Goal: Transaction & Acquisition: Download file/media

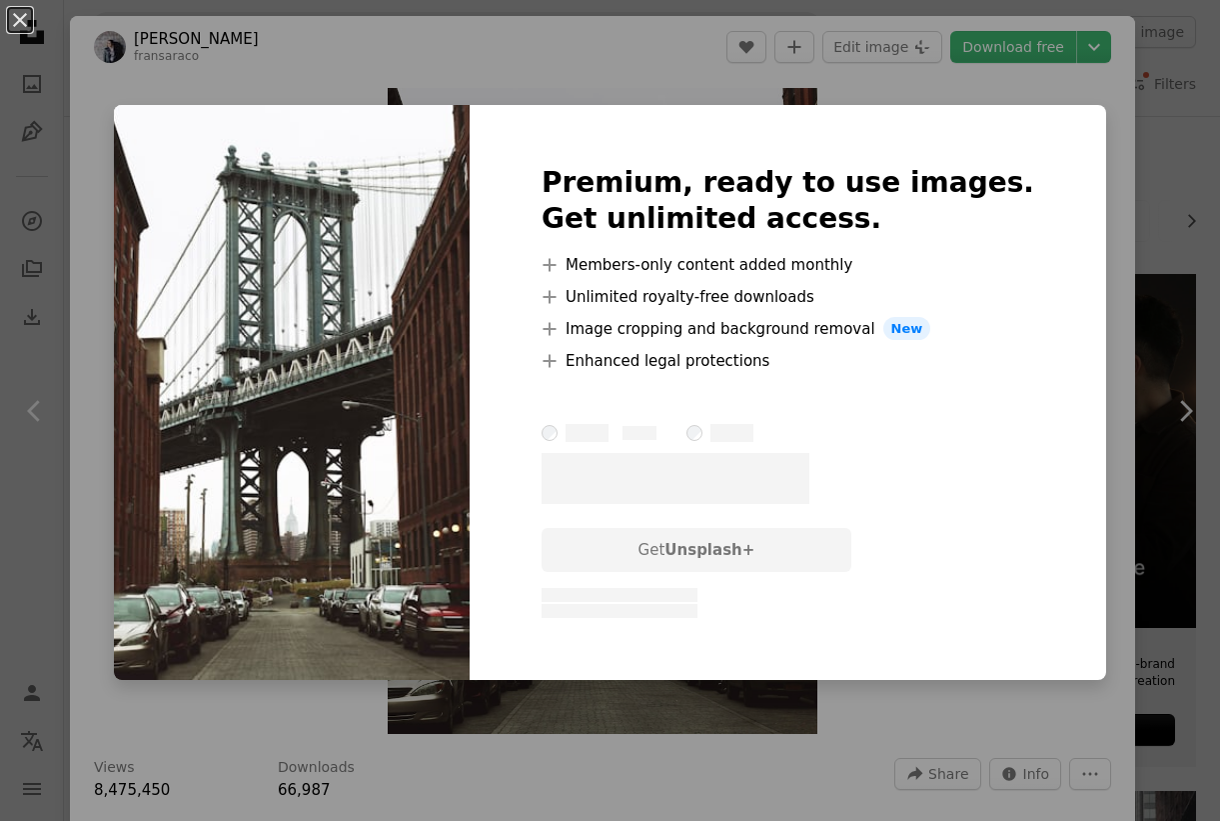
scroll to position [1024, 0]
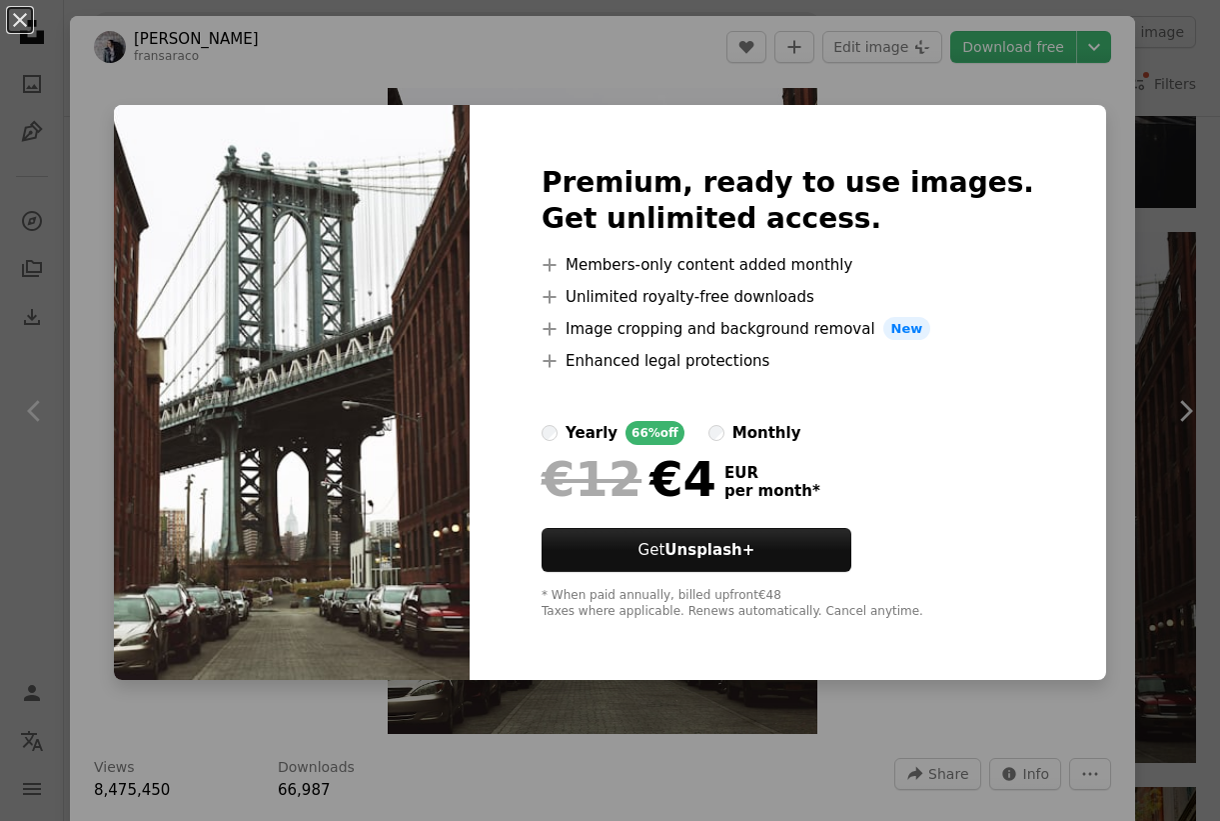
click at [1066, 225] on div "An X shape Premium, ready to use images. Get unlimited access. A plus sign Memb…" at bounding box center [610, 410] width 1220 height 821
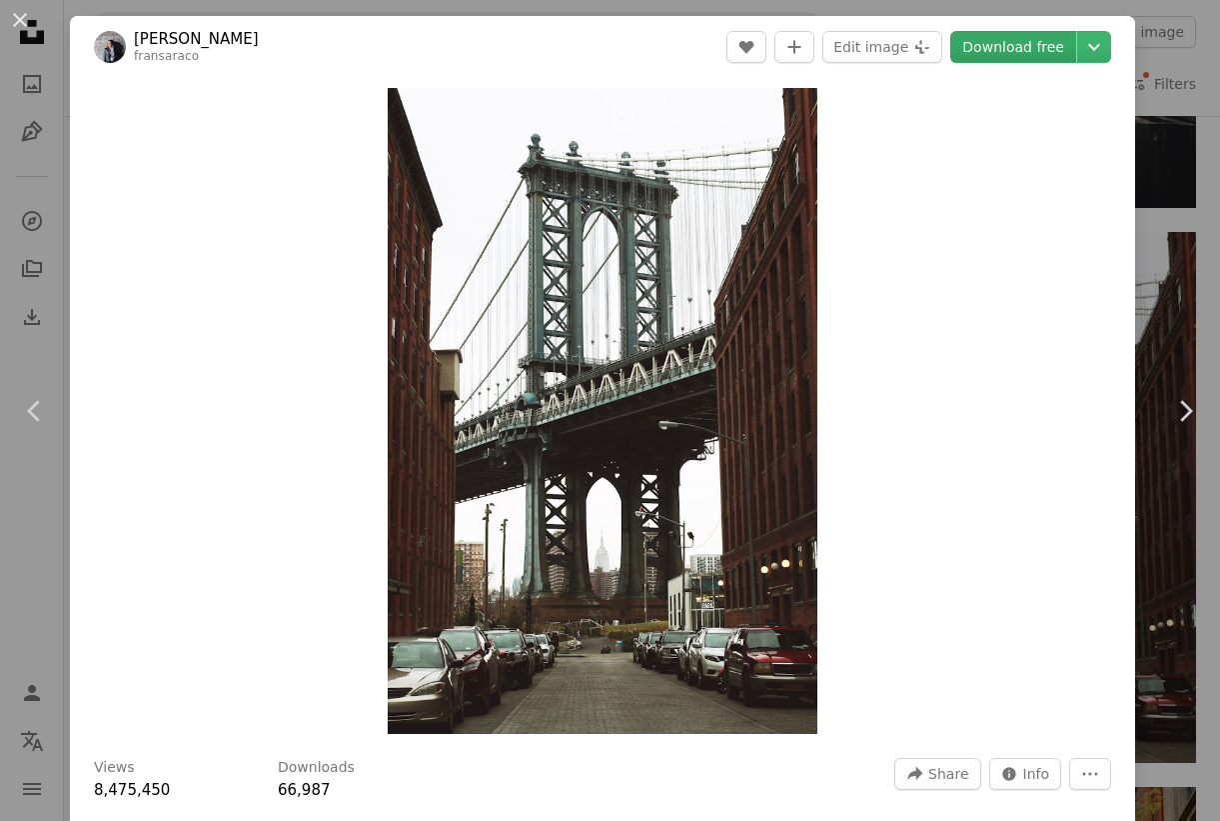
click at [1014, 54] on link "Download free" at bounding box center [1013, 47] width 126 height 32
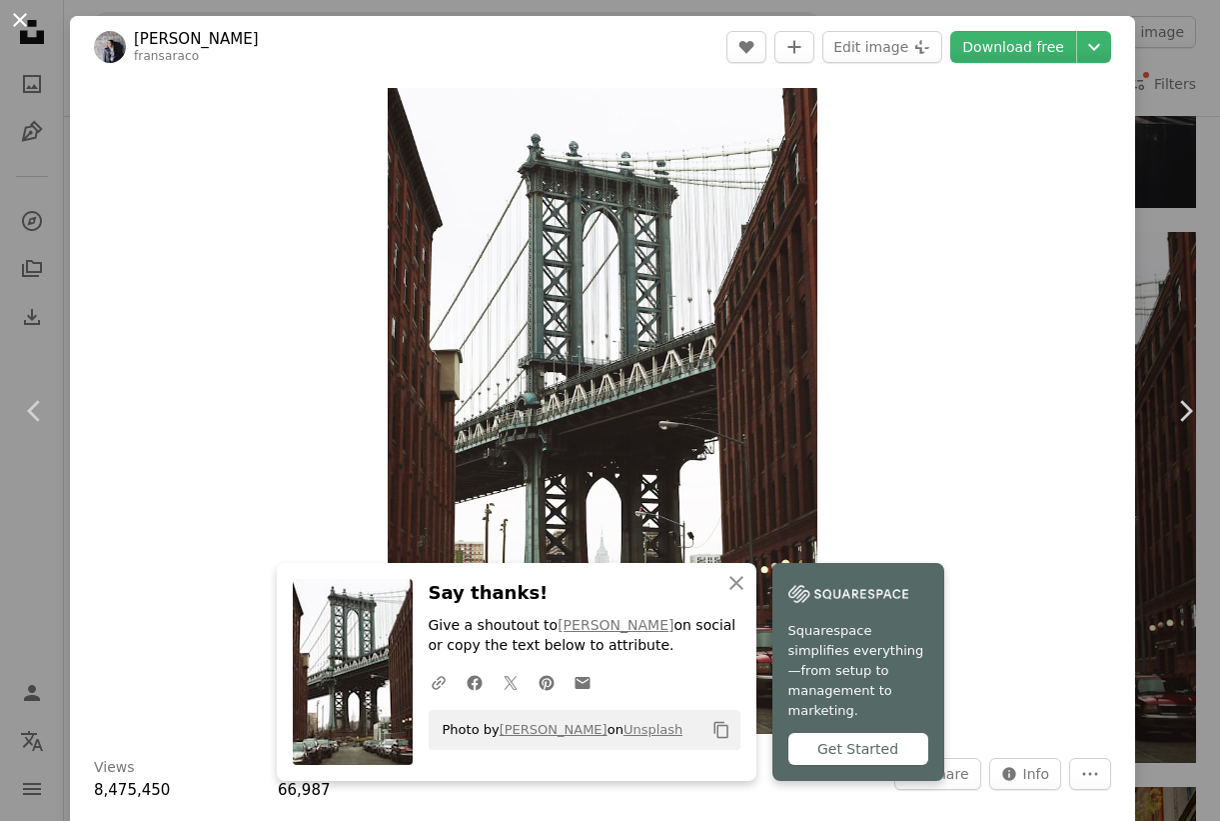
click at [22, 22] on button "An X shape" at bounding box center [20, 20] width 24 height 24
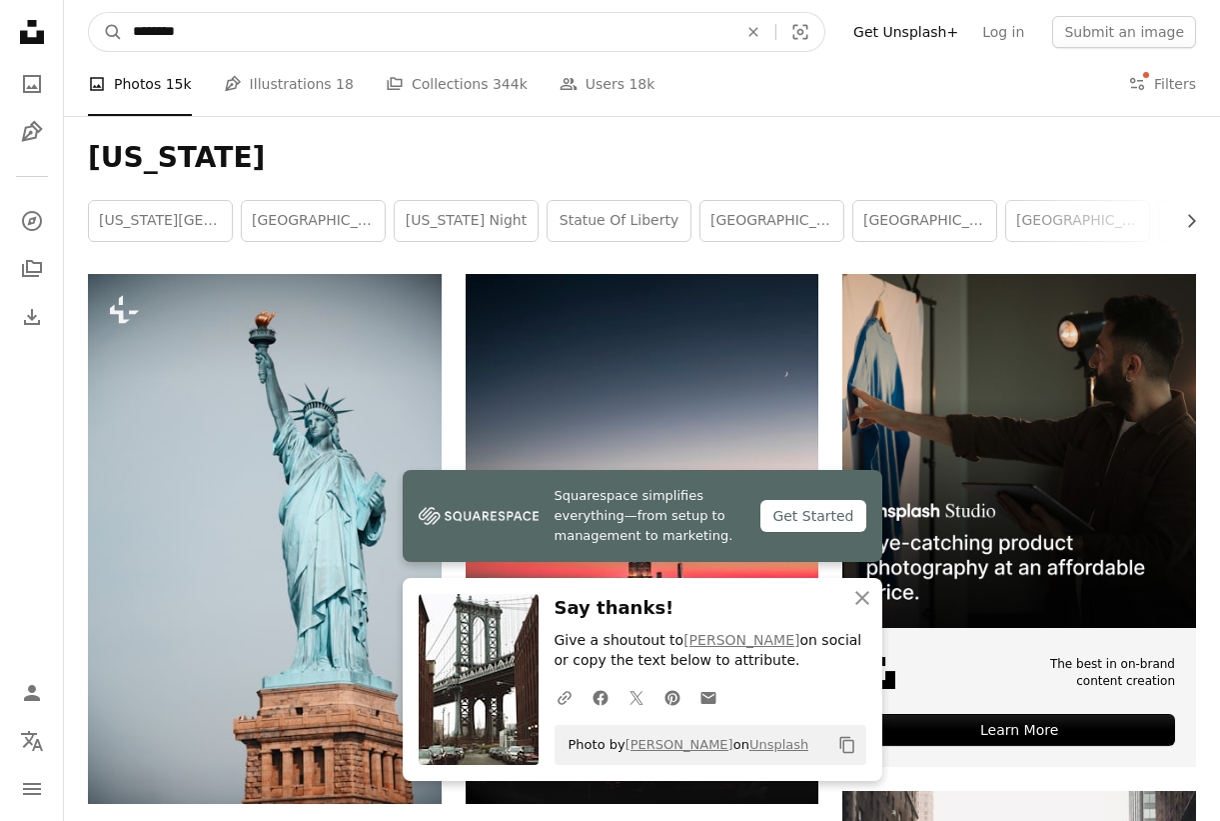
drag, startPoint x: 220, startPoint y: 43, endPoint x: 72, endPoint y: 30, distance: 148.5
click at [72, 30] on nav "A magnifying glass ******** An X shape Visual search Filters Get Unsplash+ Log …" at bounding box center [642, 32] width 1156 height 64
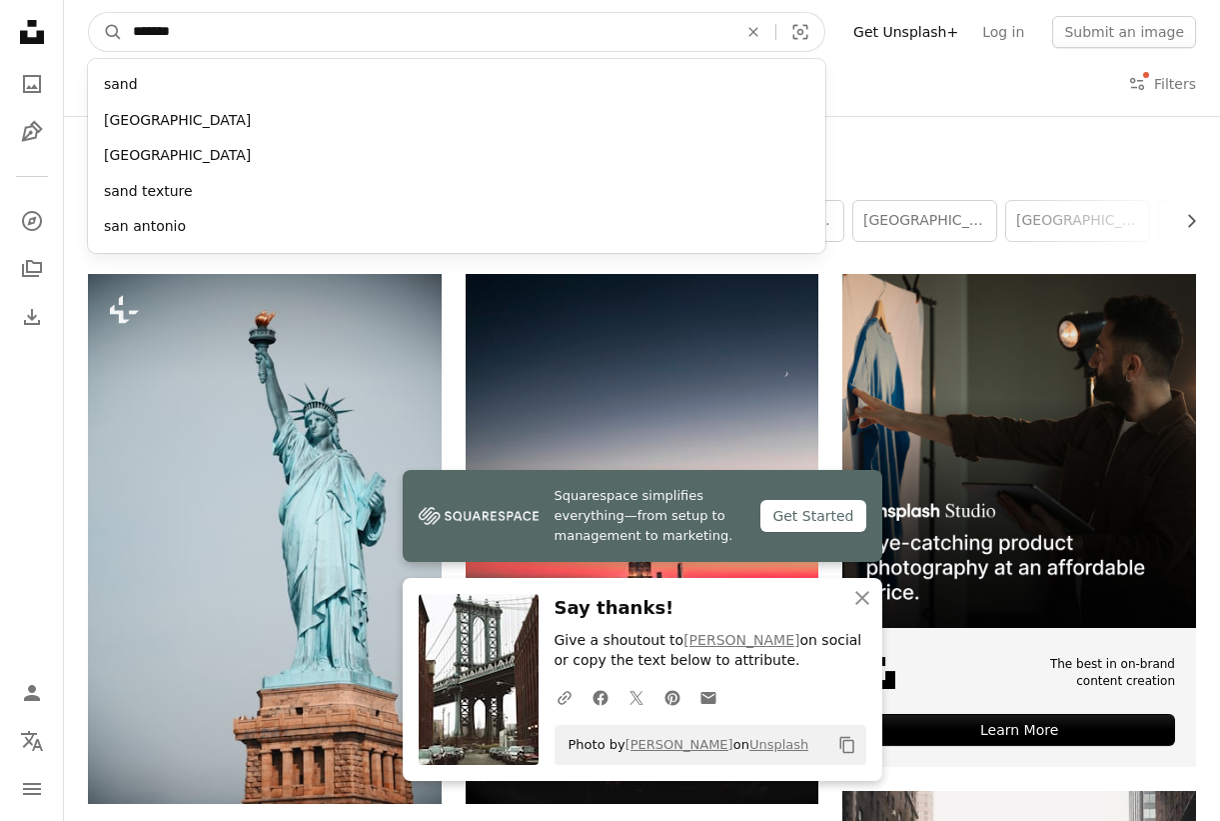
type input "********"
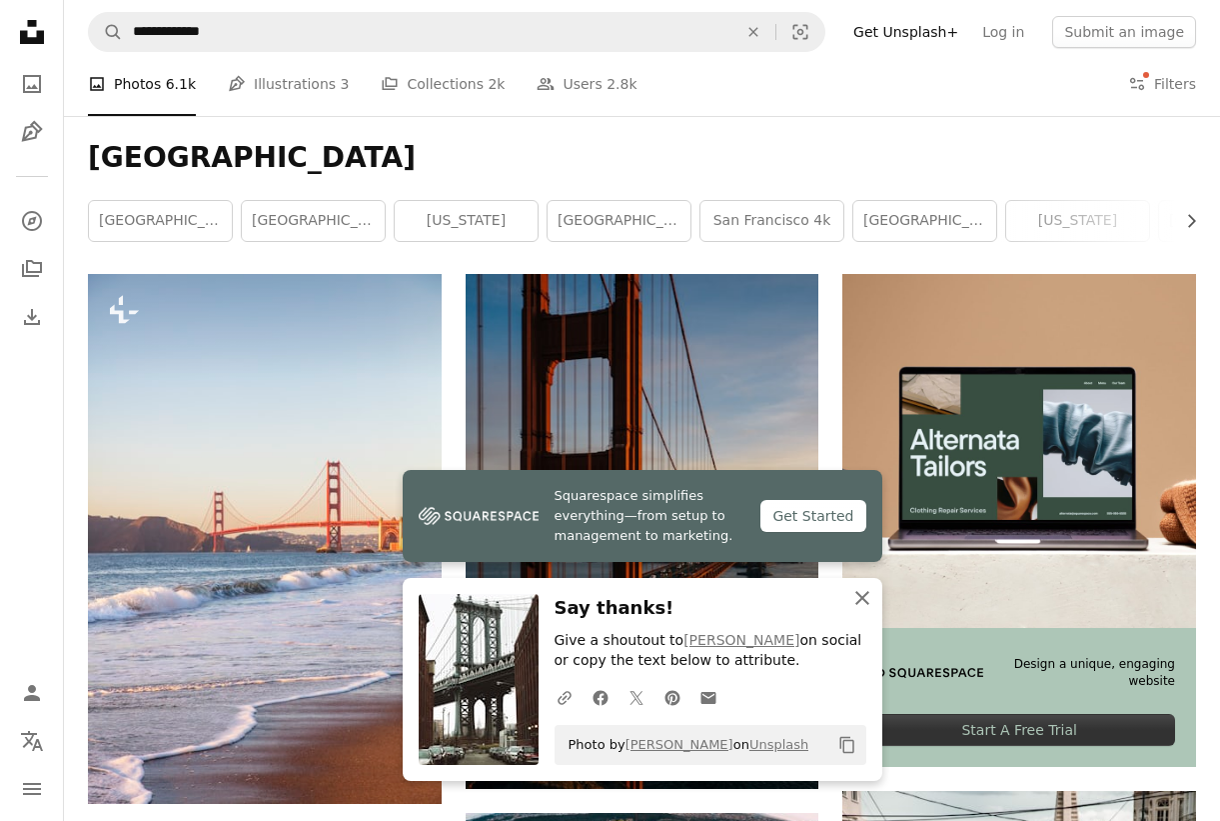
click at [860, 599] on icon "button" at bounding box center [863, 598] width 14 height 14
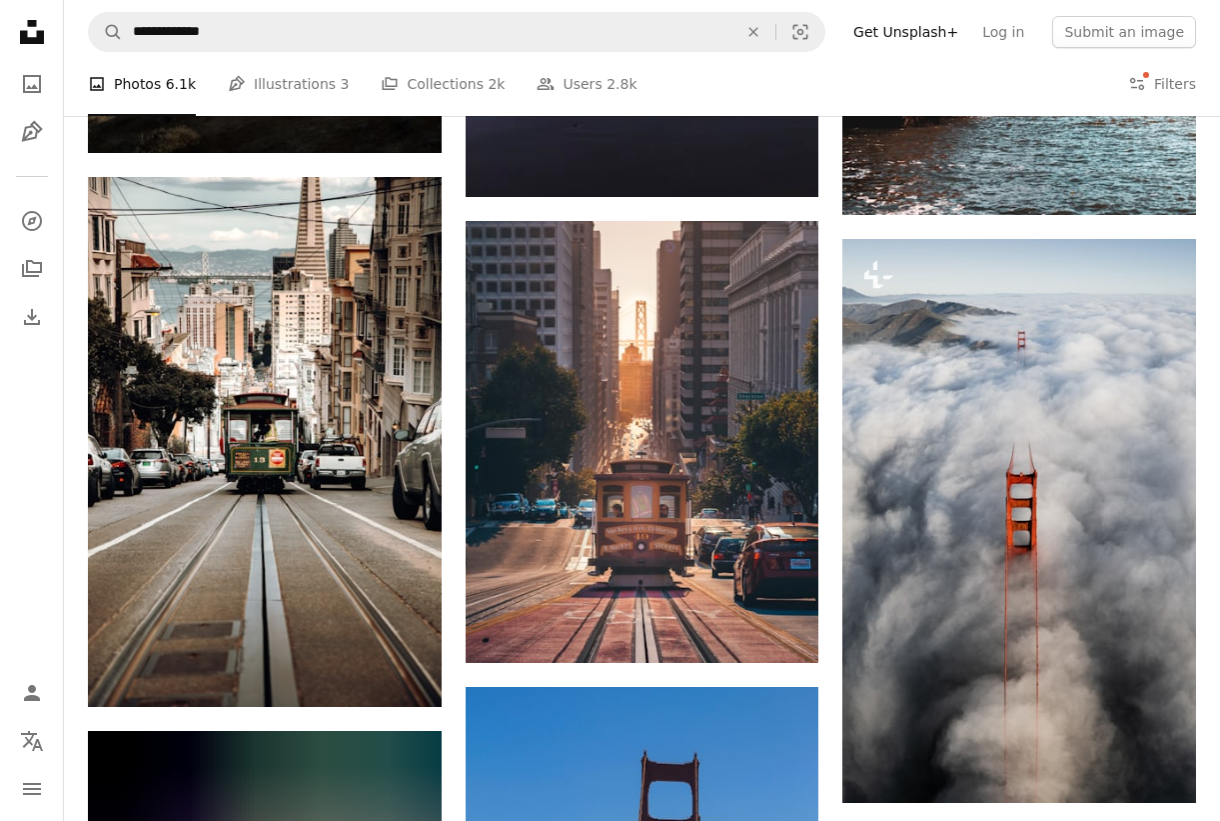
scroll to position [2239, 0]
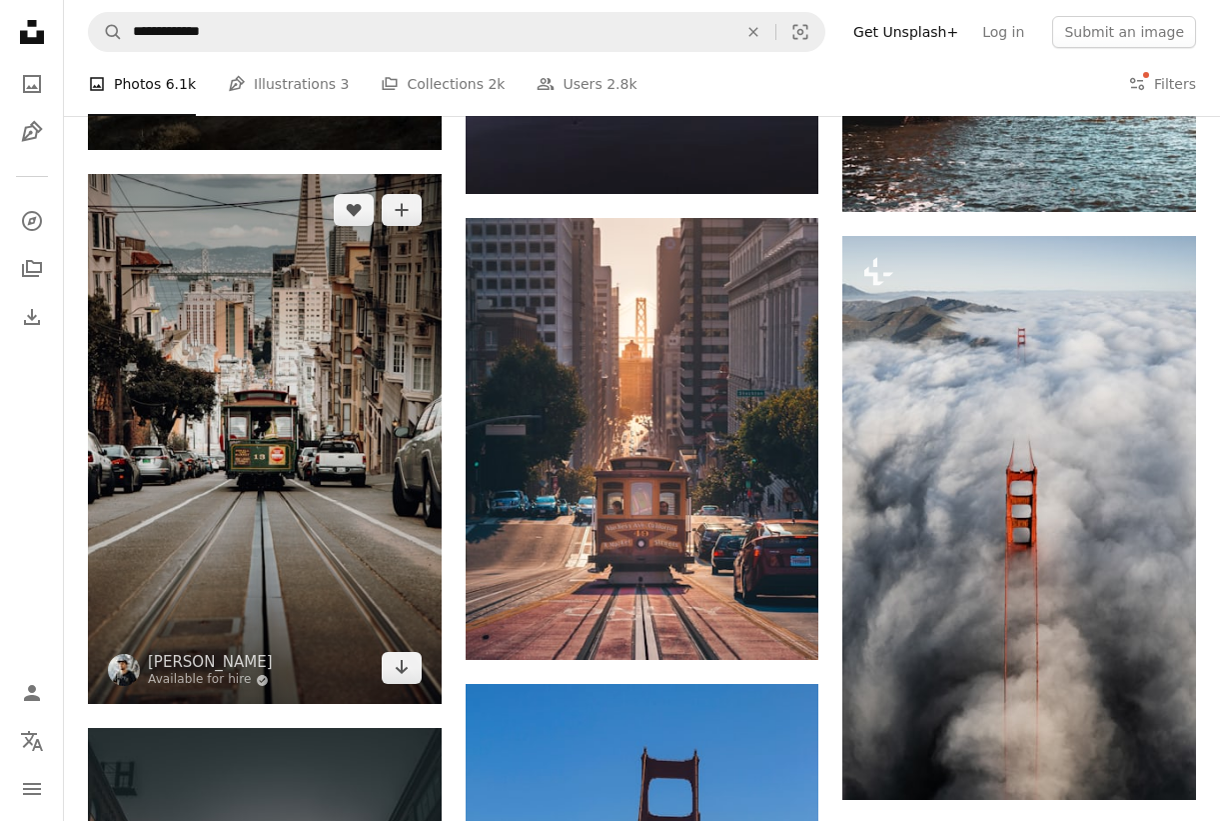
click at [263, 461] on img at bounding box center [265, 439] width 354 height 530
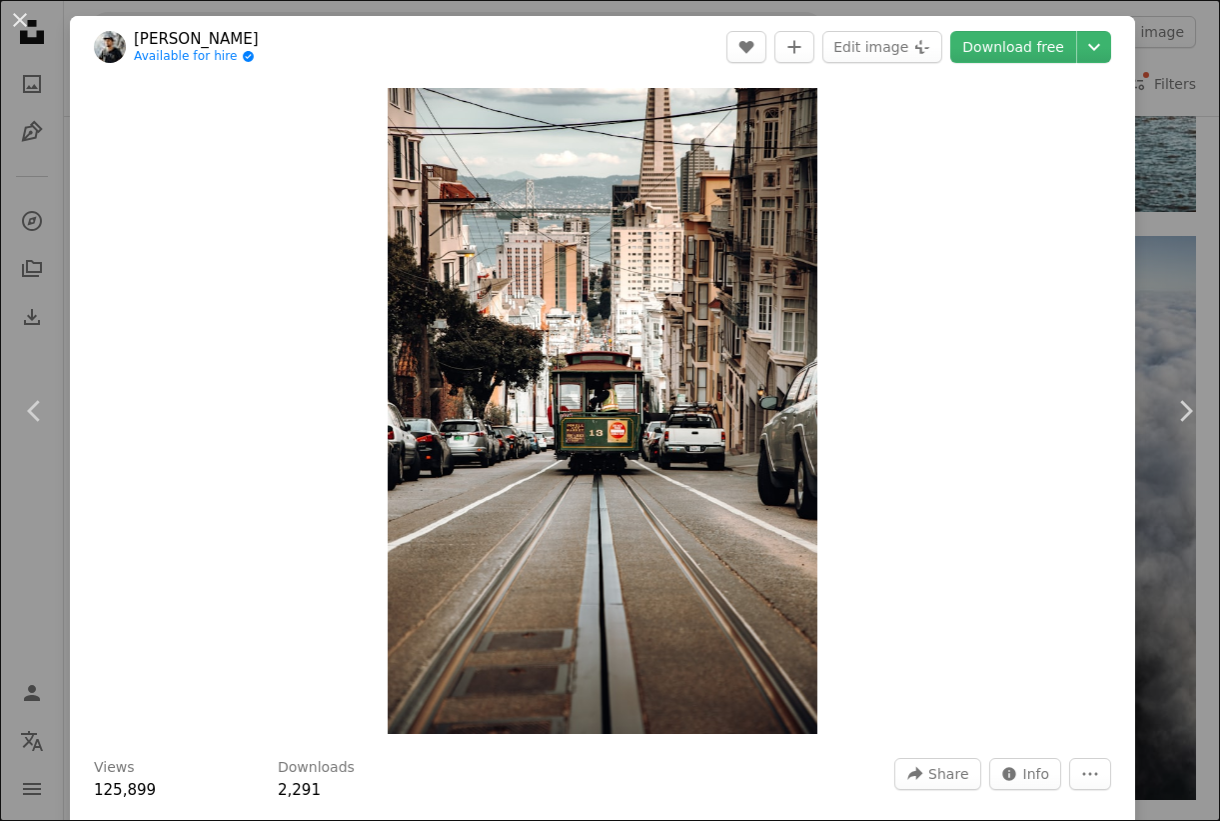
click at [1030, 26] on header "[PERSON_NAME] Available for hire A checkmark inside of a circle A heart A plus …" at bounding box center [602, 47] width 1065 height 62
click at [1022, 39] on link "Download free" at bounding box center [1013, 47] width 126 height 32
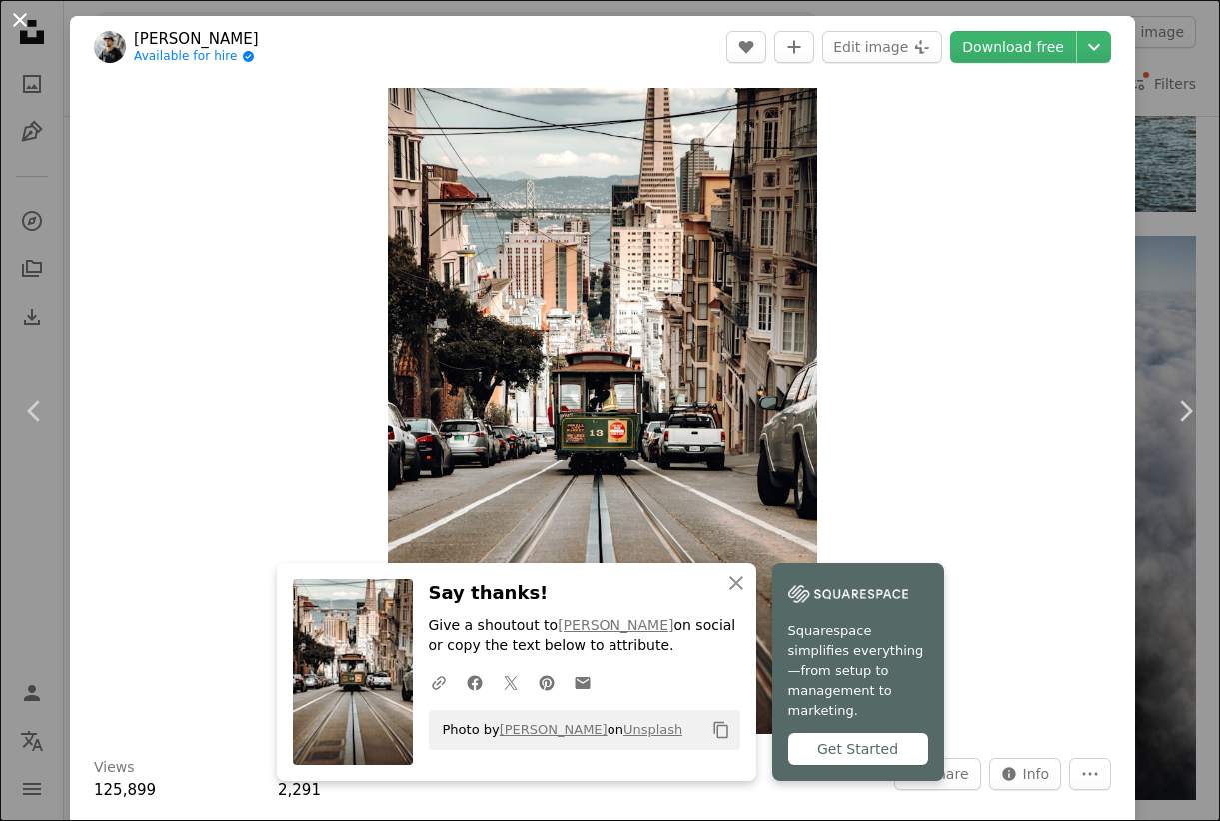
click at [16, 16] on button "An X shape" at bounding box center [20, 20] width 24 height 24
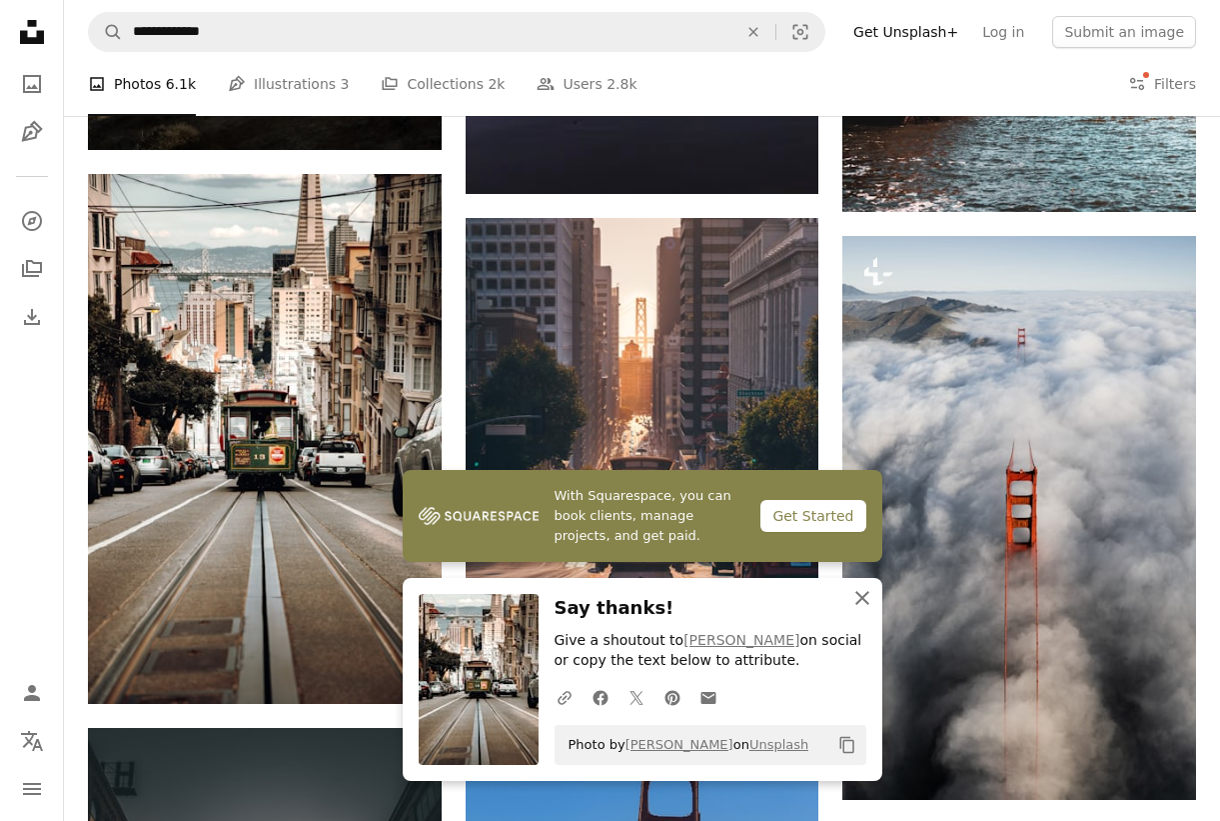
click at [867, 599] on icon "An X shape" at bounding box center [863, 598] width 24 height 24
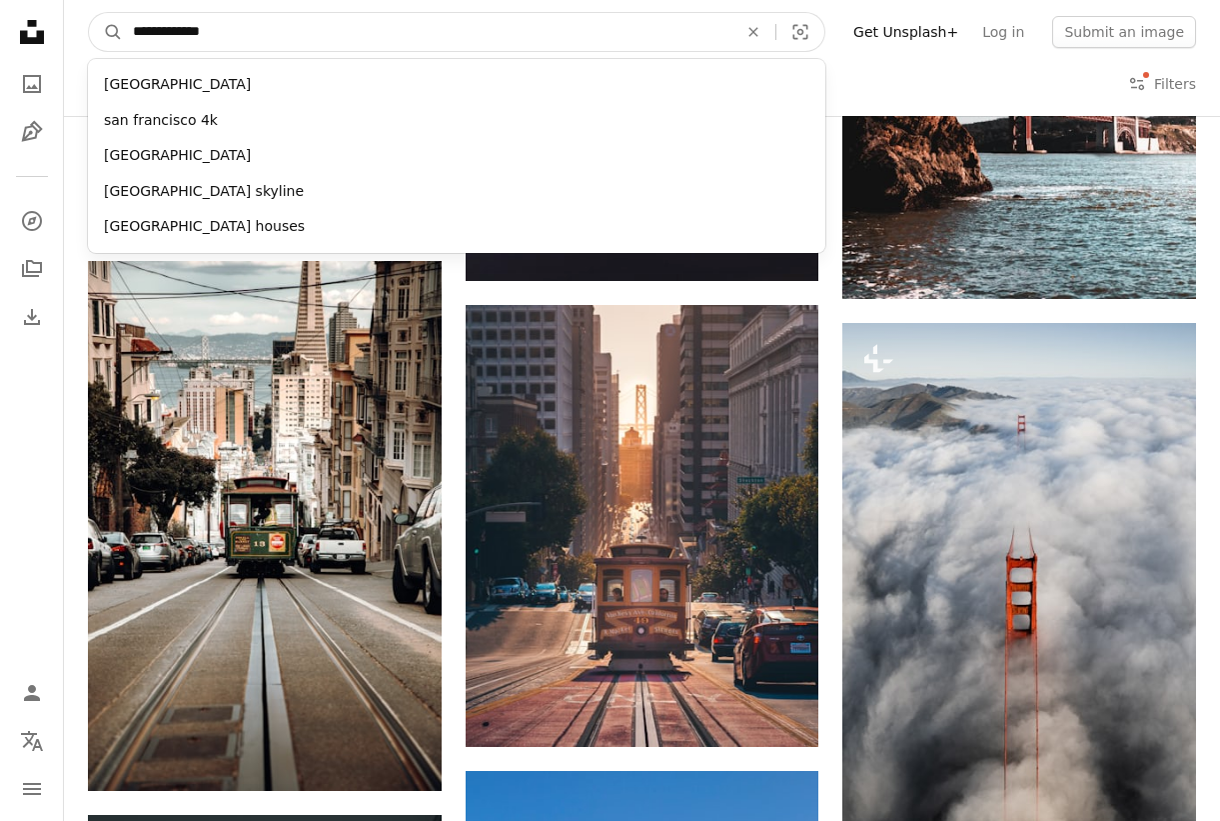
scroll to position [1978, 0]
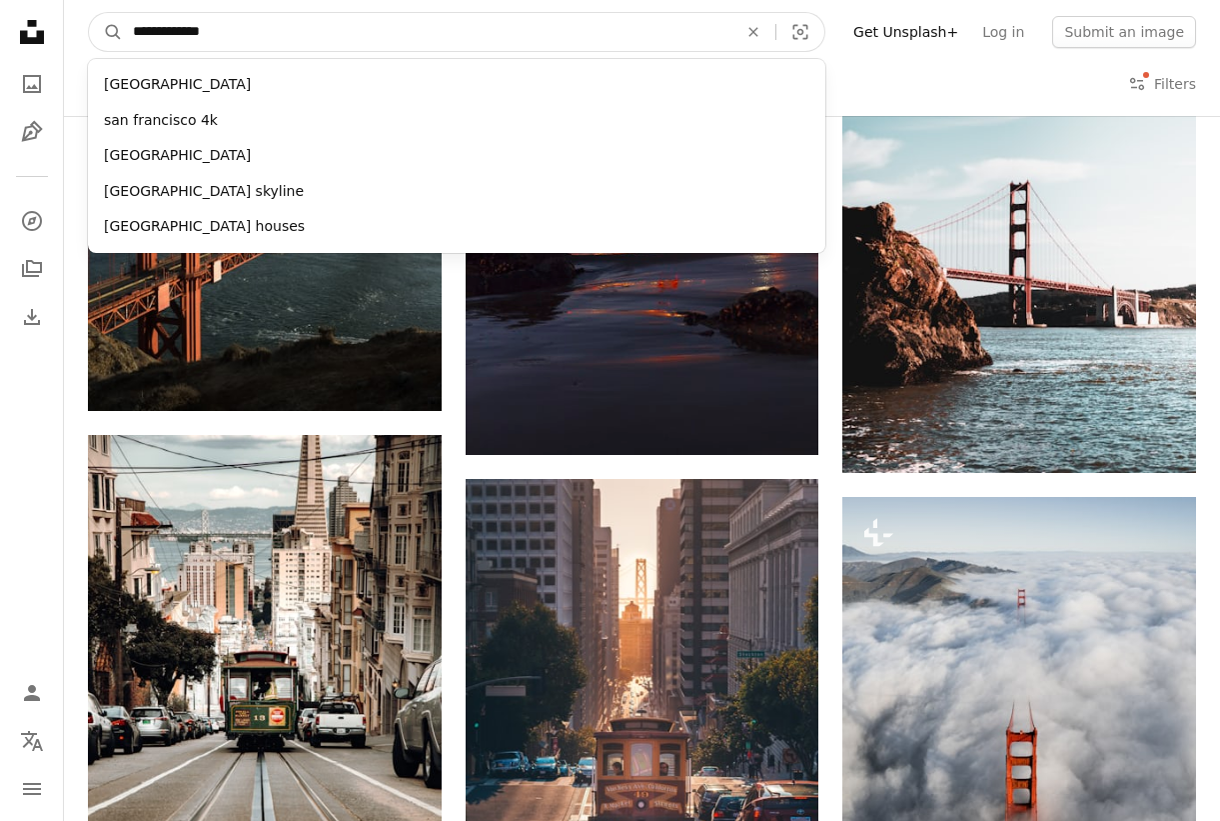
drag, startPoint x: 407, startPoint y: 37, endPoint x: 110, endPoint y: -28, distance: 303.9
click at [110, 0] on html "**********" at bounding box center [610, 701] width 1220 height 5358
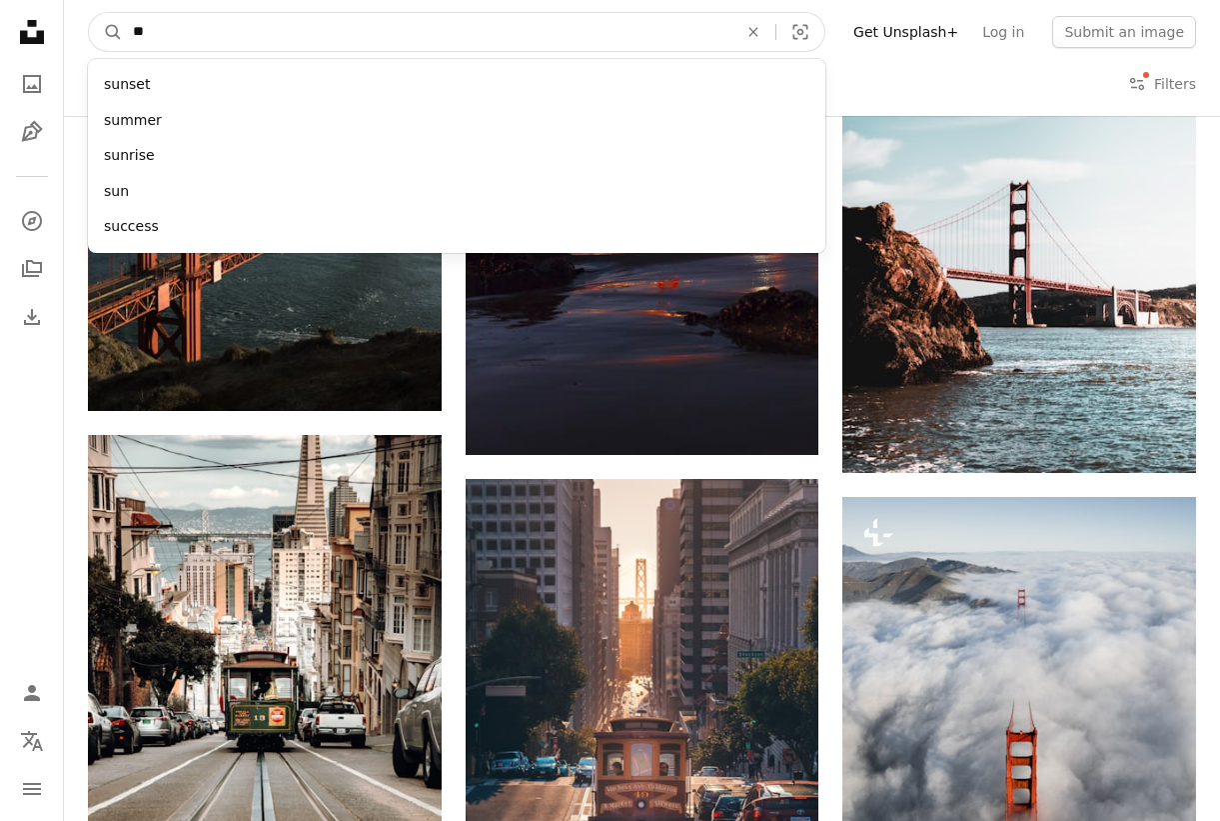
type input "*"
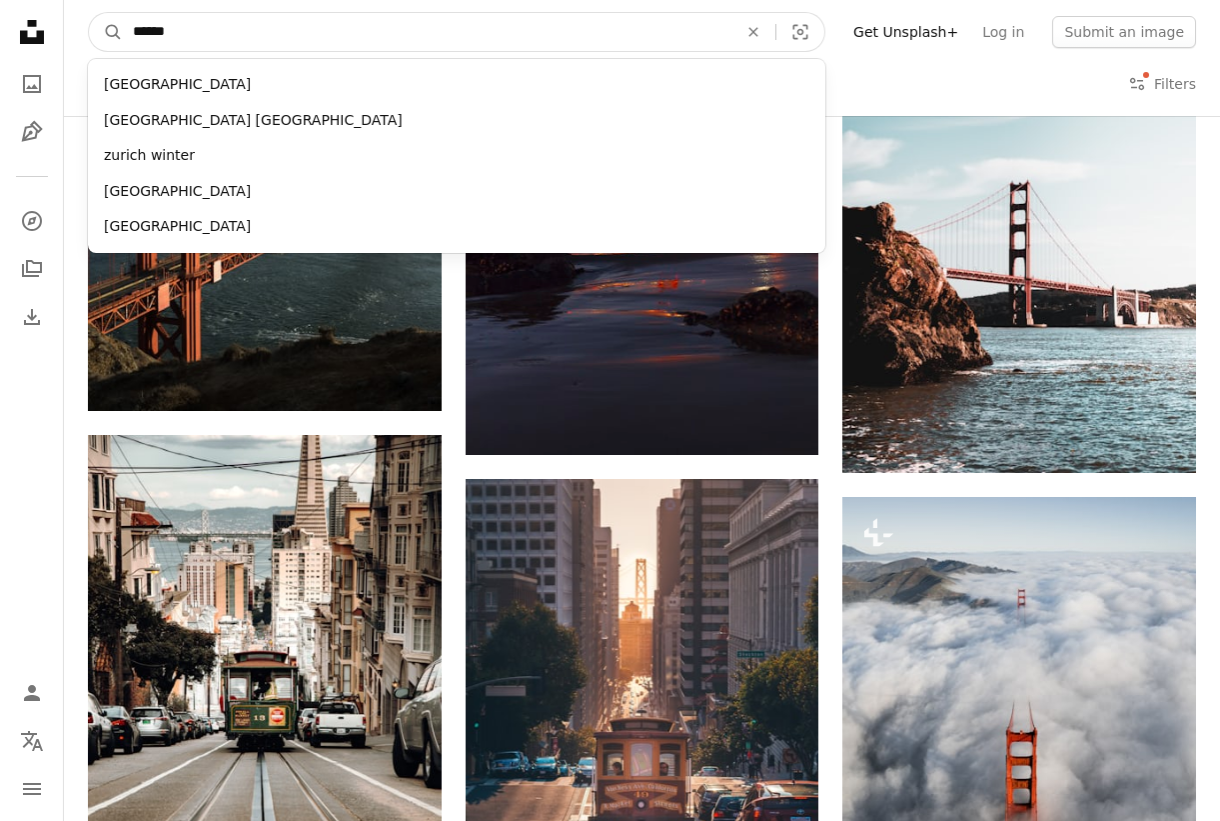
type input "******"
click at [89, 13] on button "A magnifying glass" at bounding box center [106, 32] width 34 height 38
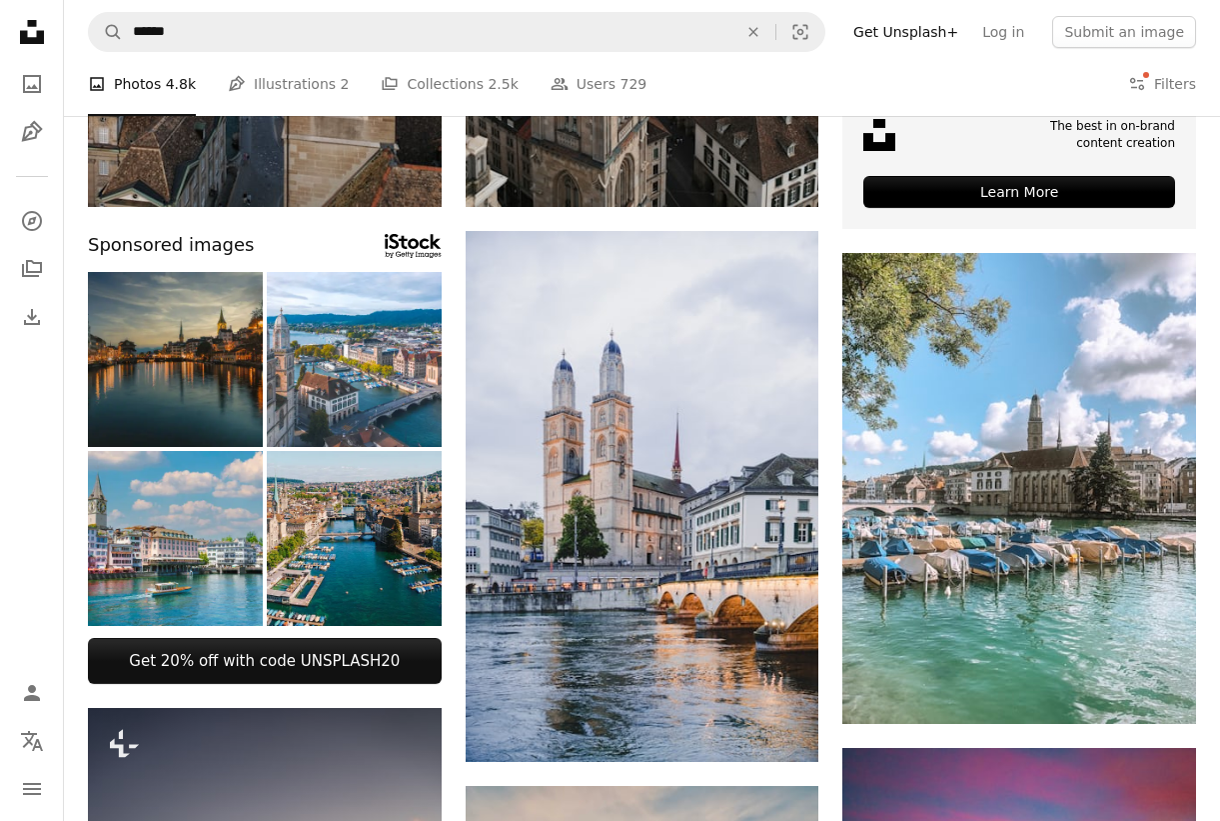
scroll to position [553, 0]
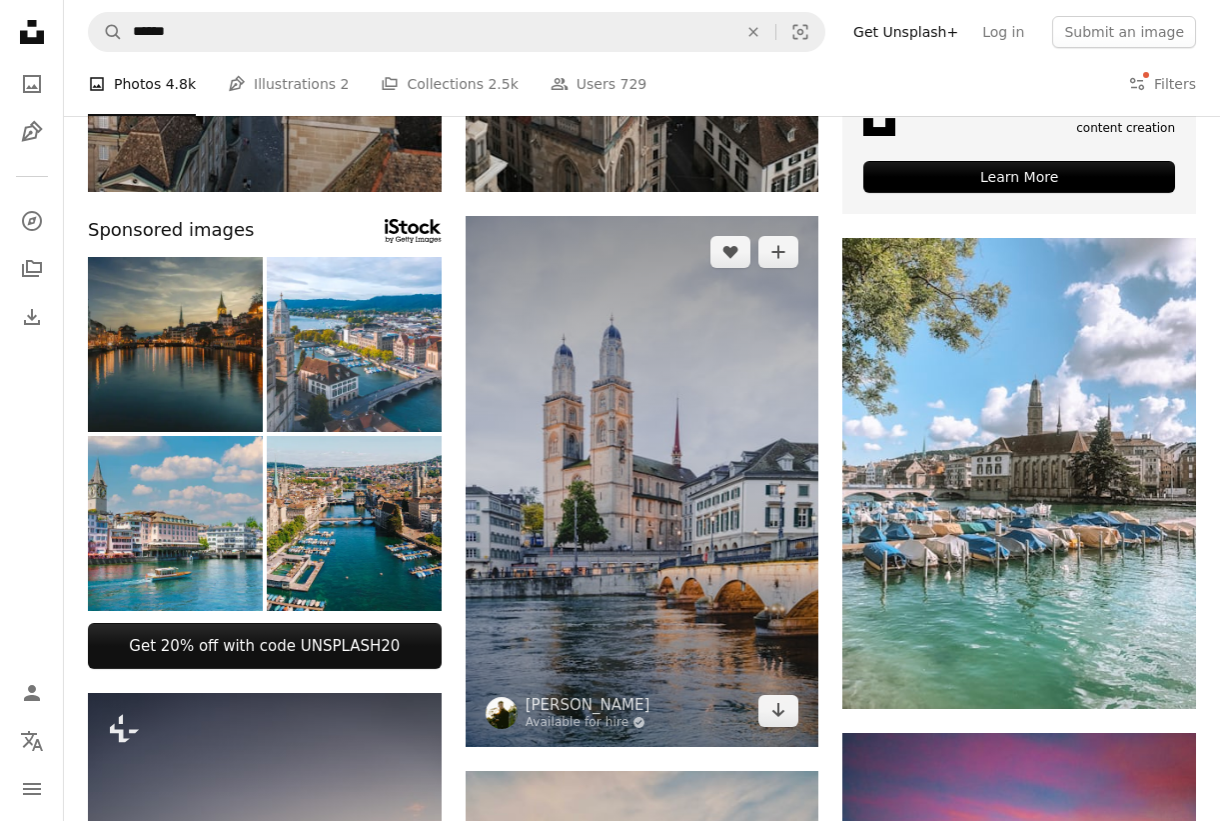
click at [601, 452] on img at bounding box center [643, 481] width 354 height 531
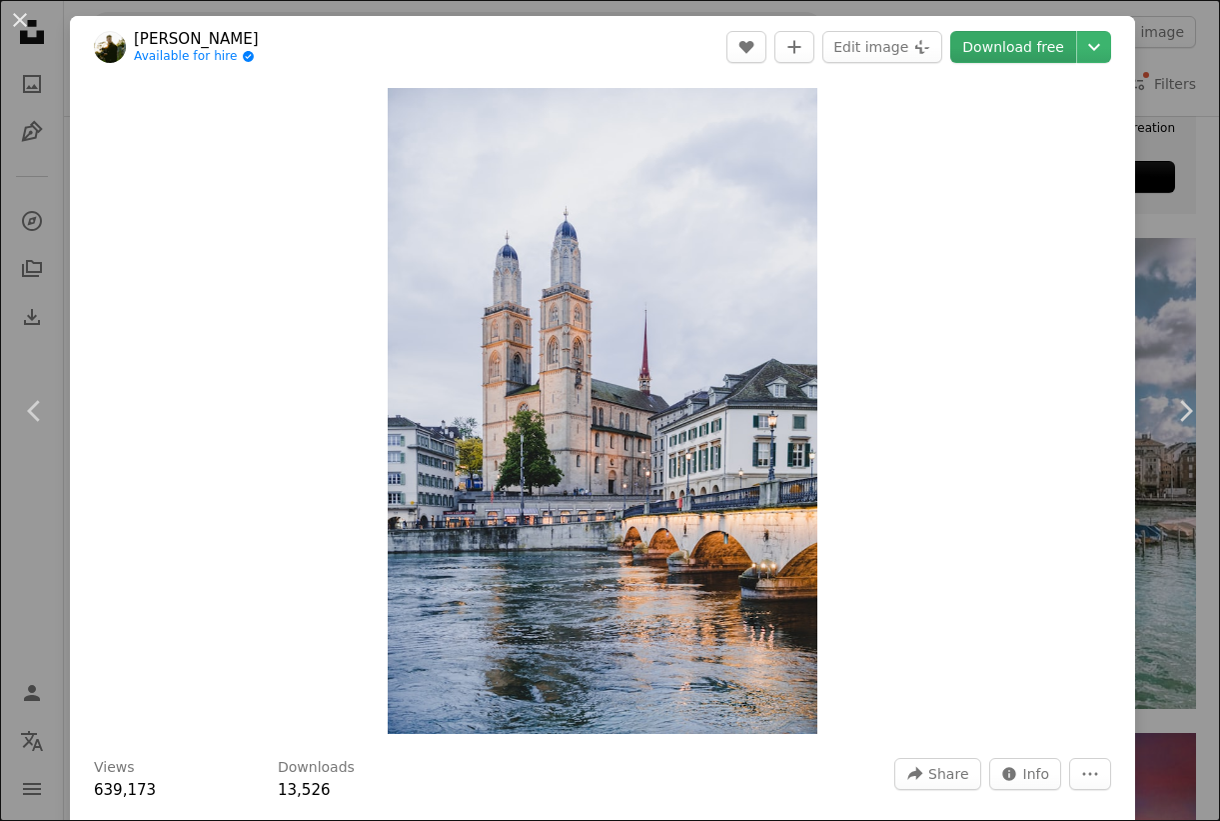
click at [992, 60] on link "Download free" at bounding box center [1013, 47] width 126 height 32
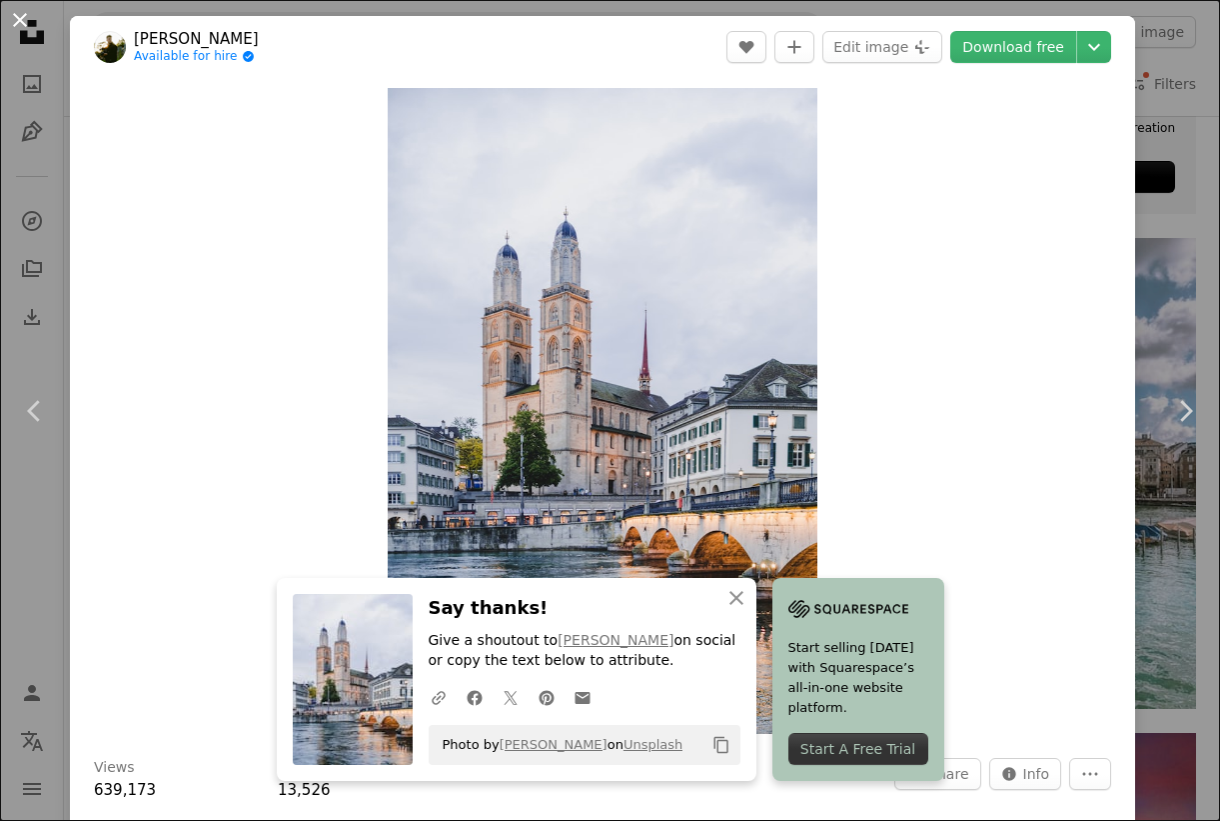
click at [18, 23] on button "An X shape" at bounding box center [20, 20] width 24 height 24
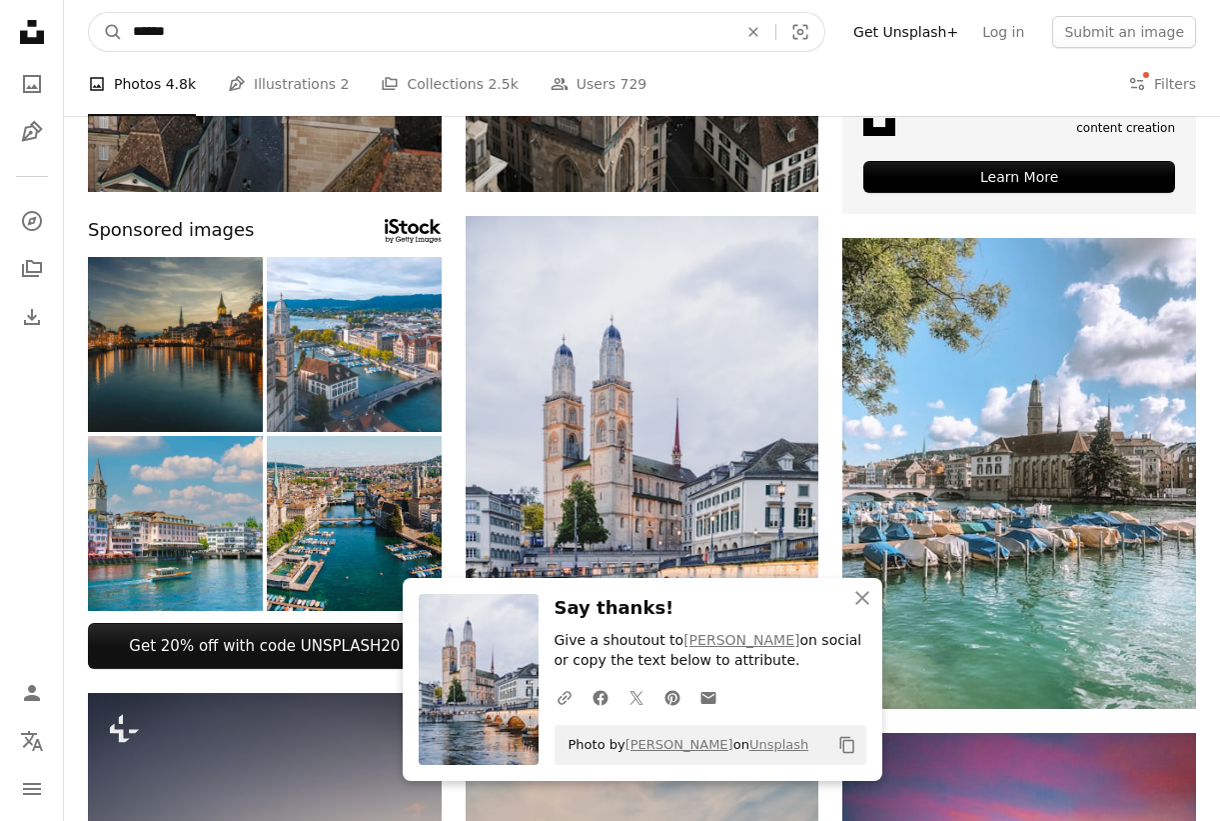
drag, startPoint x: 191, startPoint y: 42, endPoint x: 60, endPoint y: 22, distance: 132.4
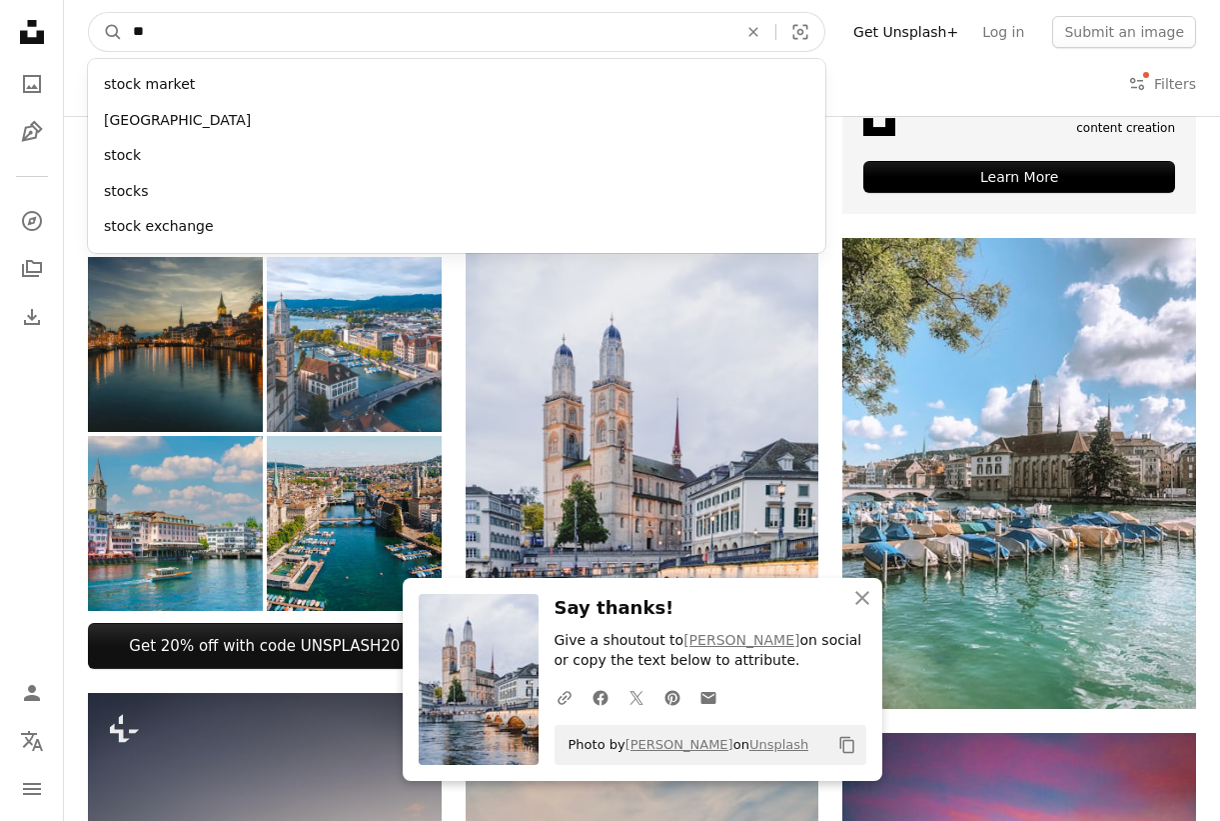
type input "*"
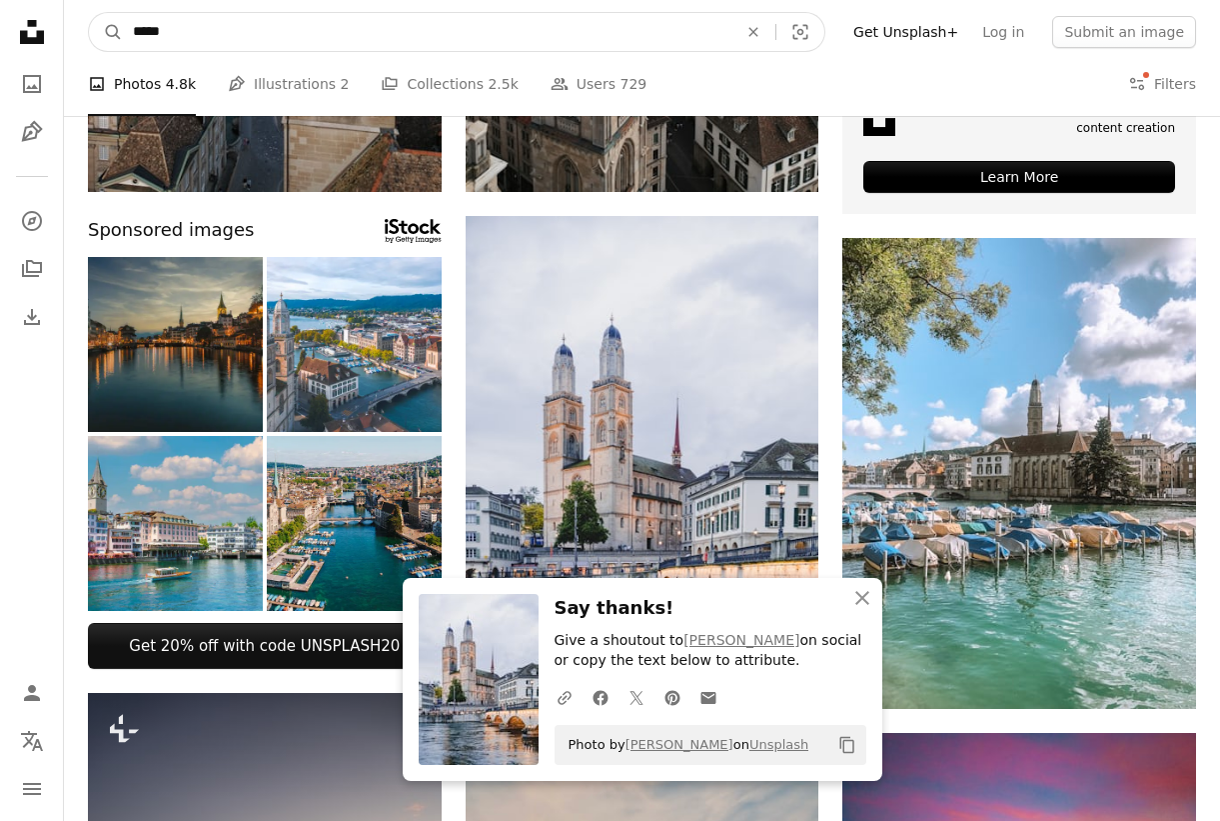
type input "******"
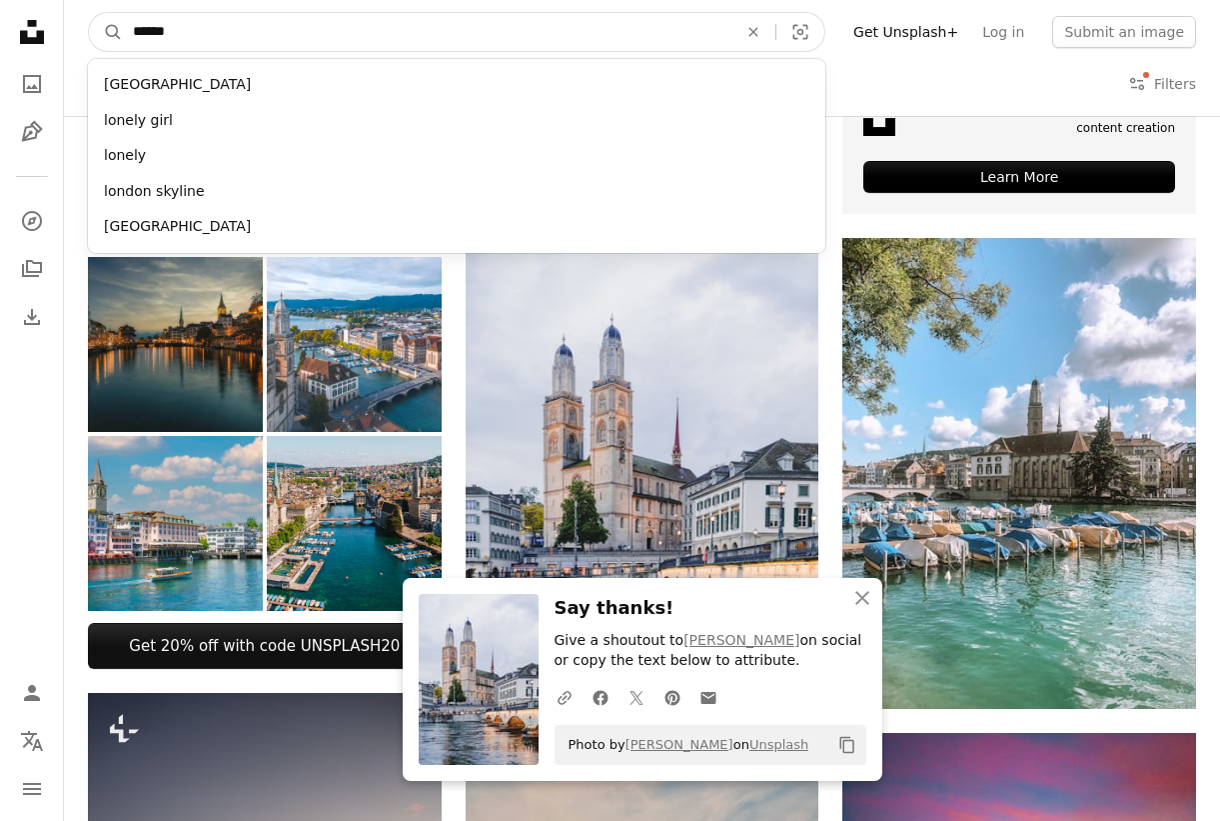
click button "A magnifying glass" at bounding box center [106, 32] width 34 height 38
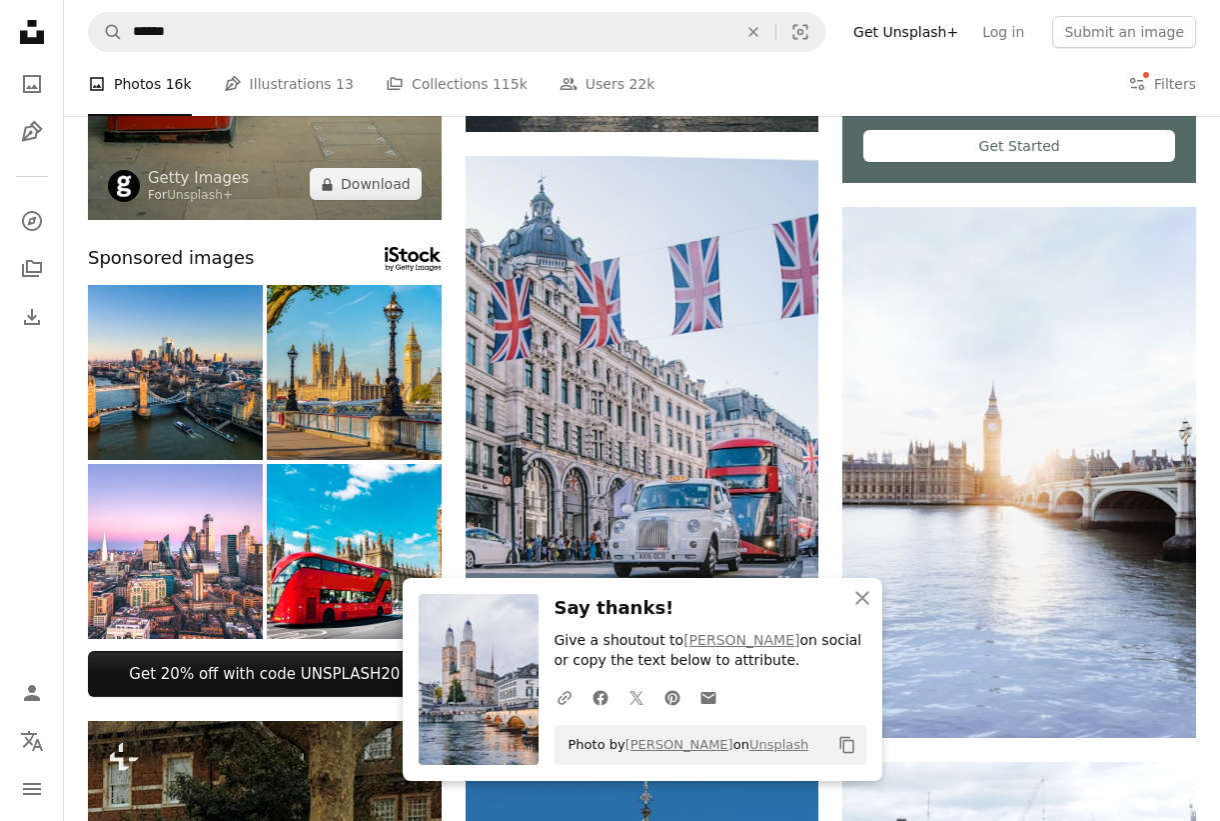
scroll to position [703, 0]
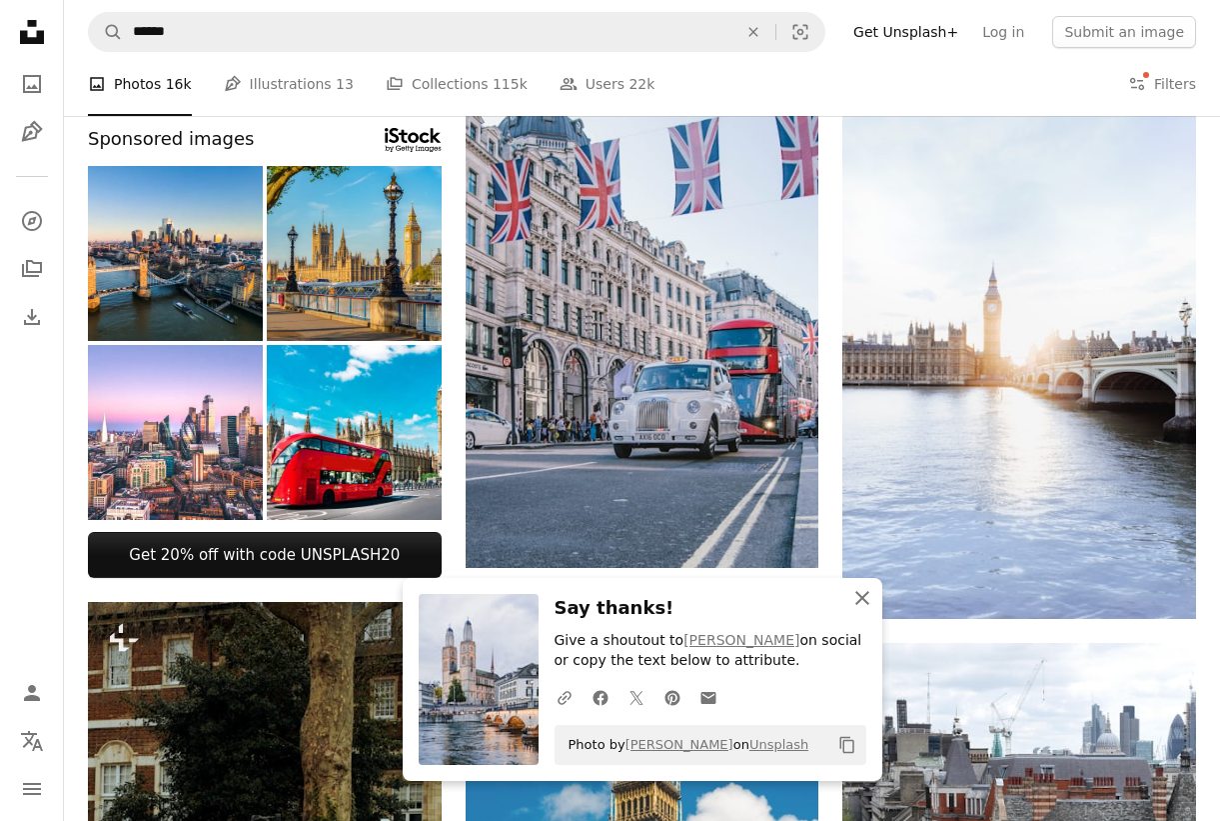
click at [855, 600] on icon "An X shape" at bounding box center [863, 598] width 24 height 24
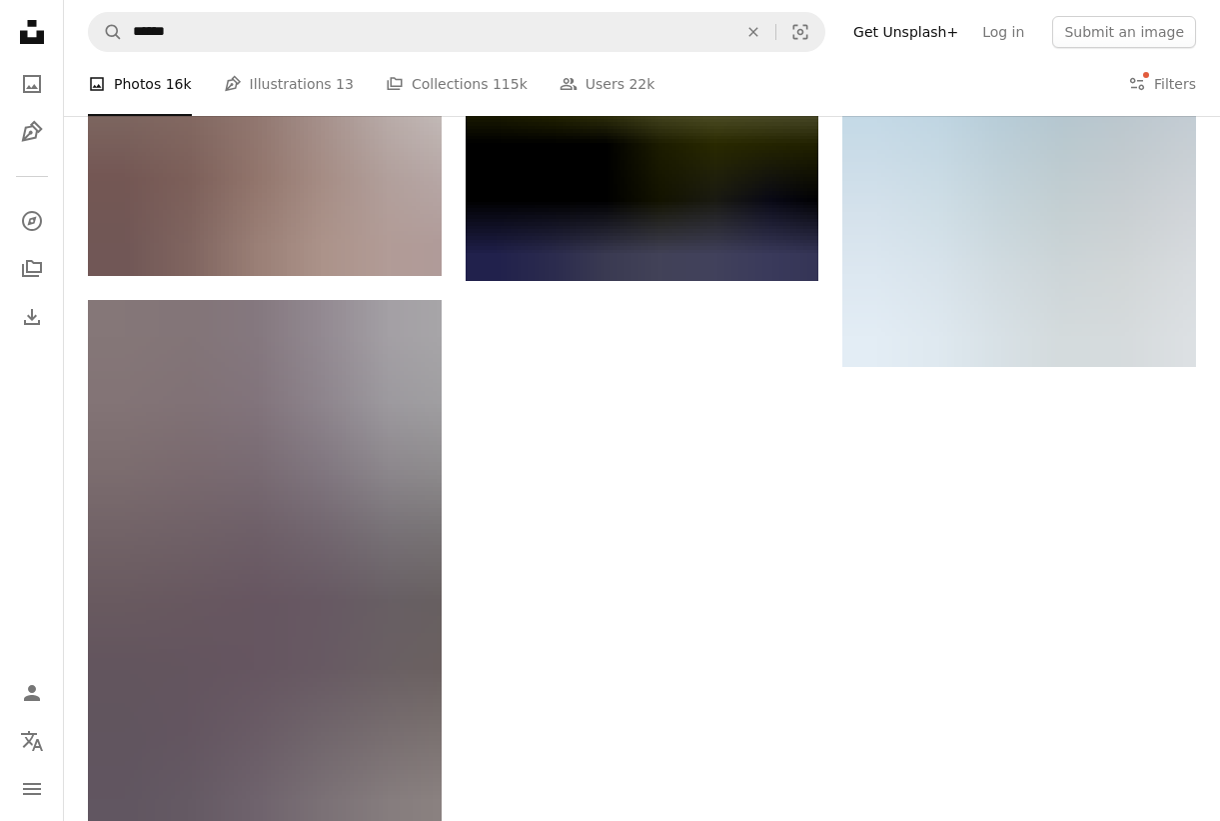
scroll to position [3696, 0]
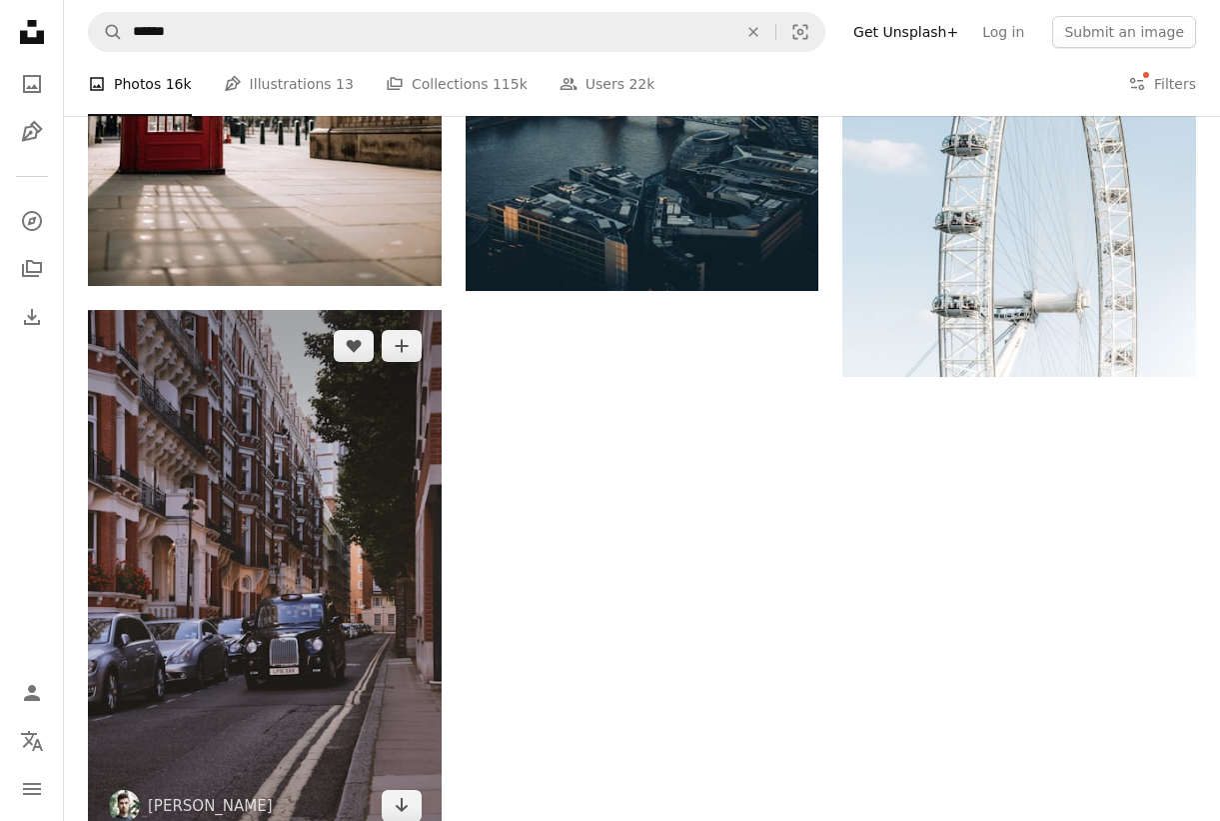
click at [293, 558] on img at bounding box center [265, 576] width 354 height 532
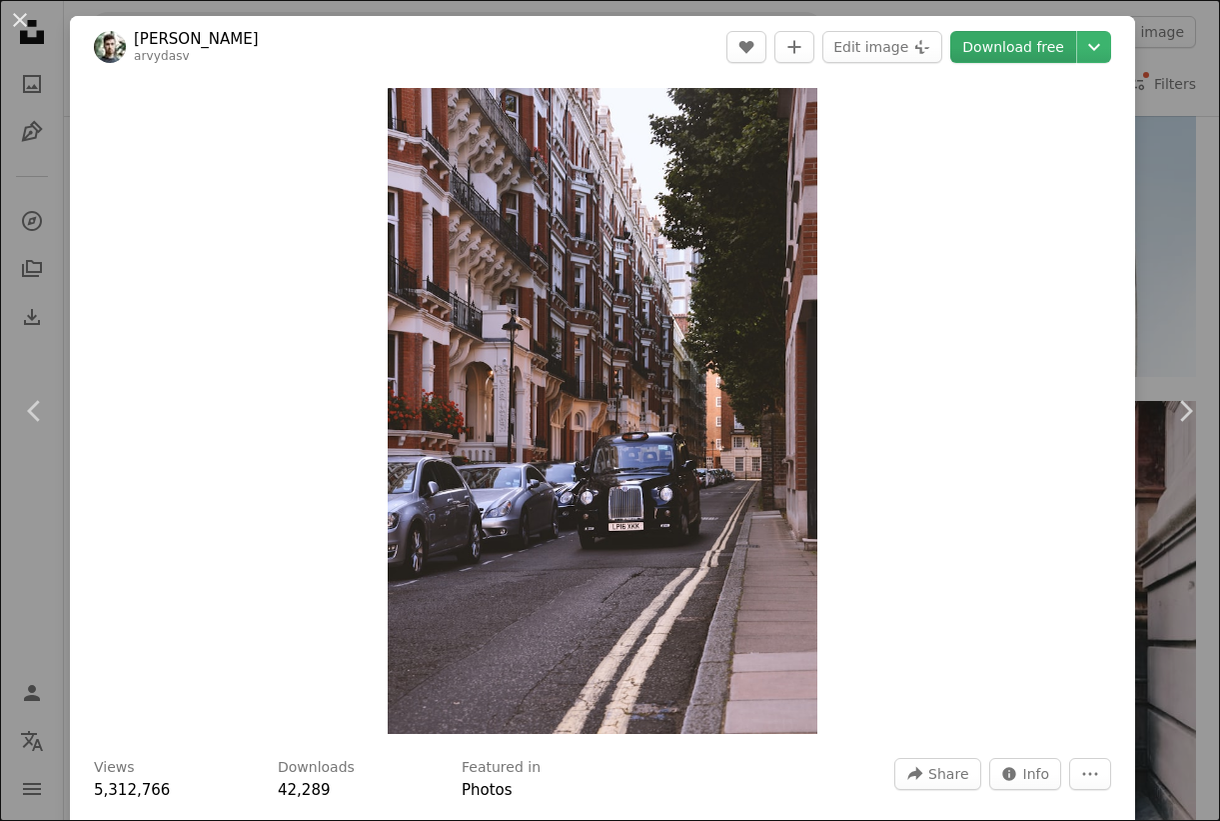
click at [1027, 56] on link "Download free" at bounding box center [1013, 47] width 126 height 32
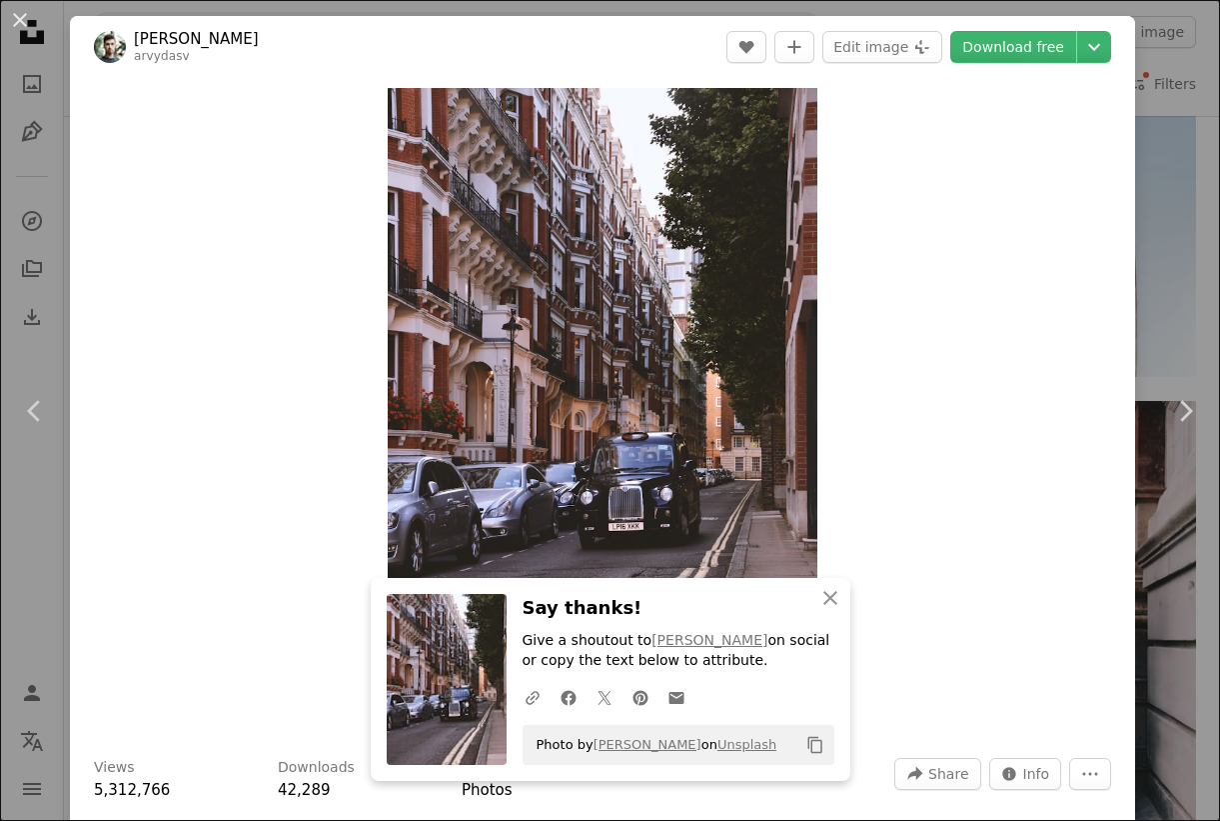
click at [1098, 350] on div "Zoom in" at bounding box center [602, 411] width 1065 height 666
click at [18, 16] on button "An X shape" at bounding box center [20, 20] width 24 height 24
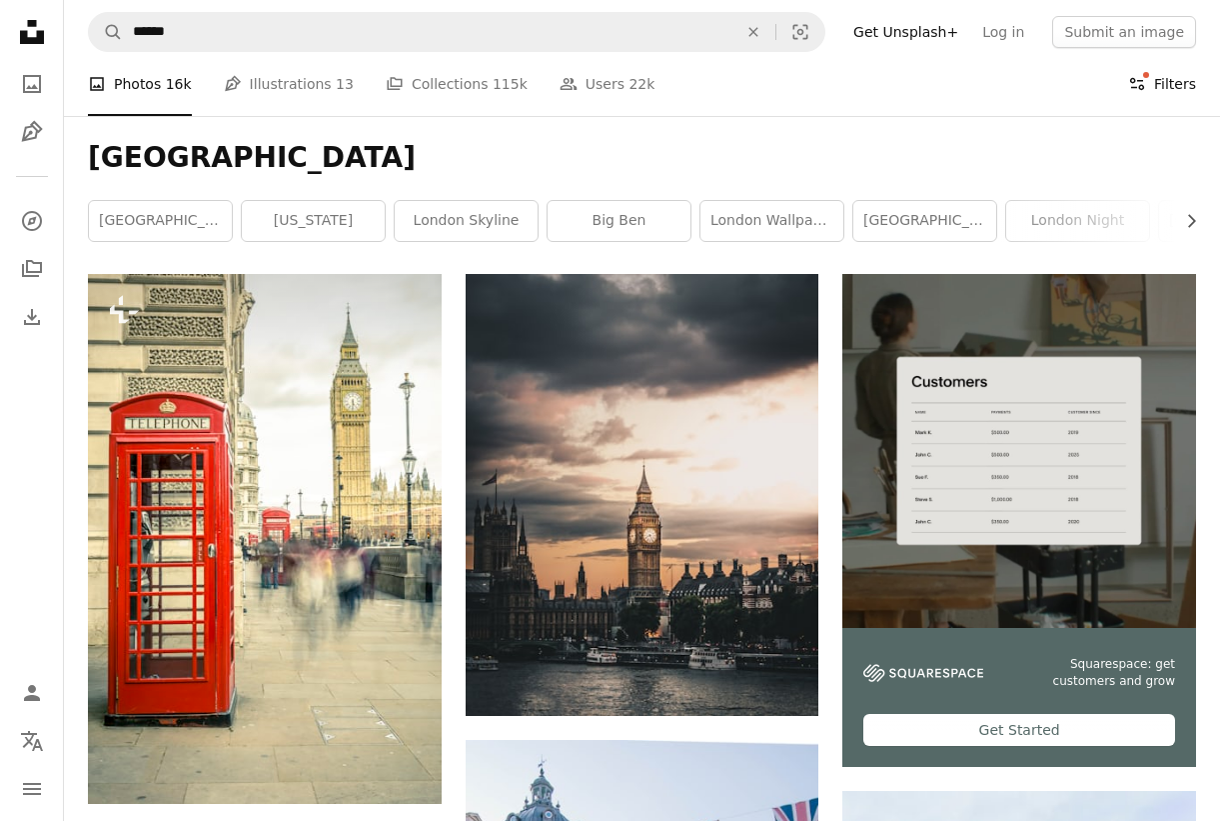
click at [1143, 84] on icon "Filters" at bounding box center [1137, 84] width 18 height 18
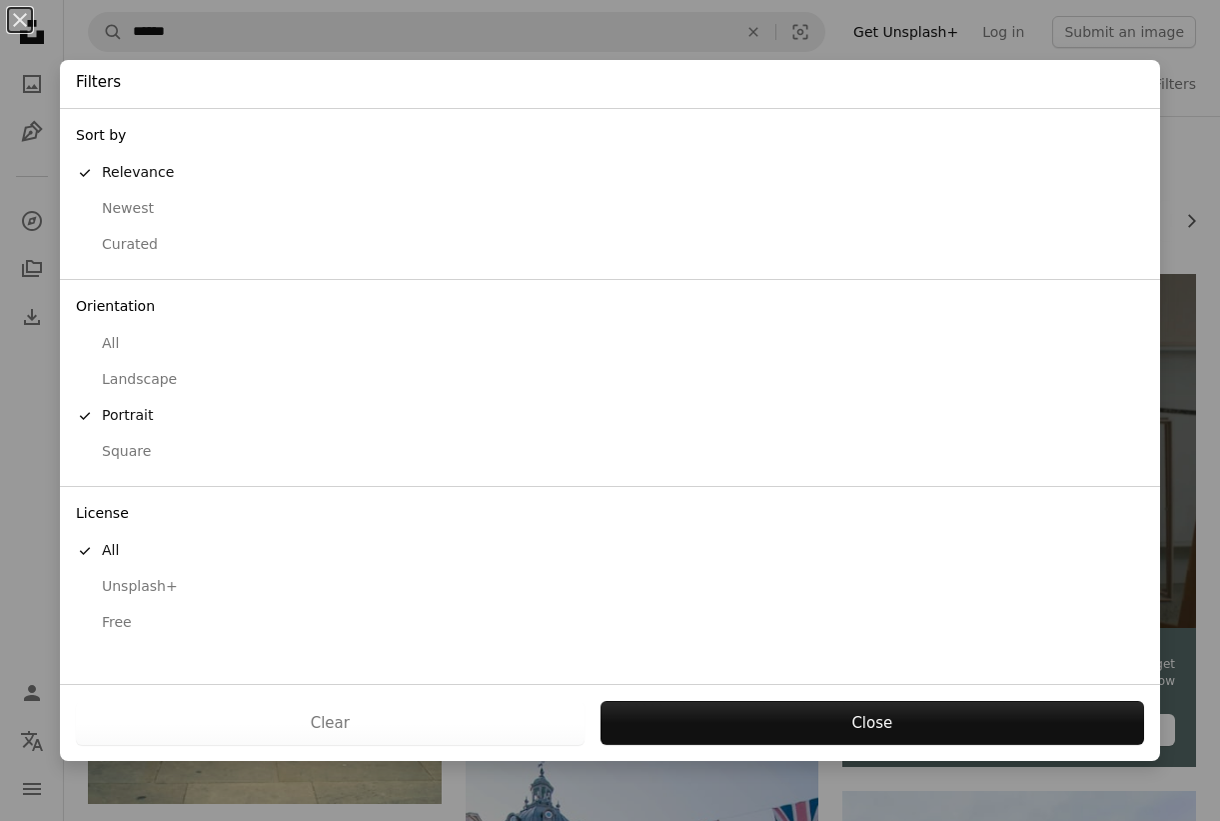
click at [127, 378] on div "Landscape" at bounding box center [610, 380] width 1068 height 20
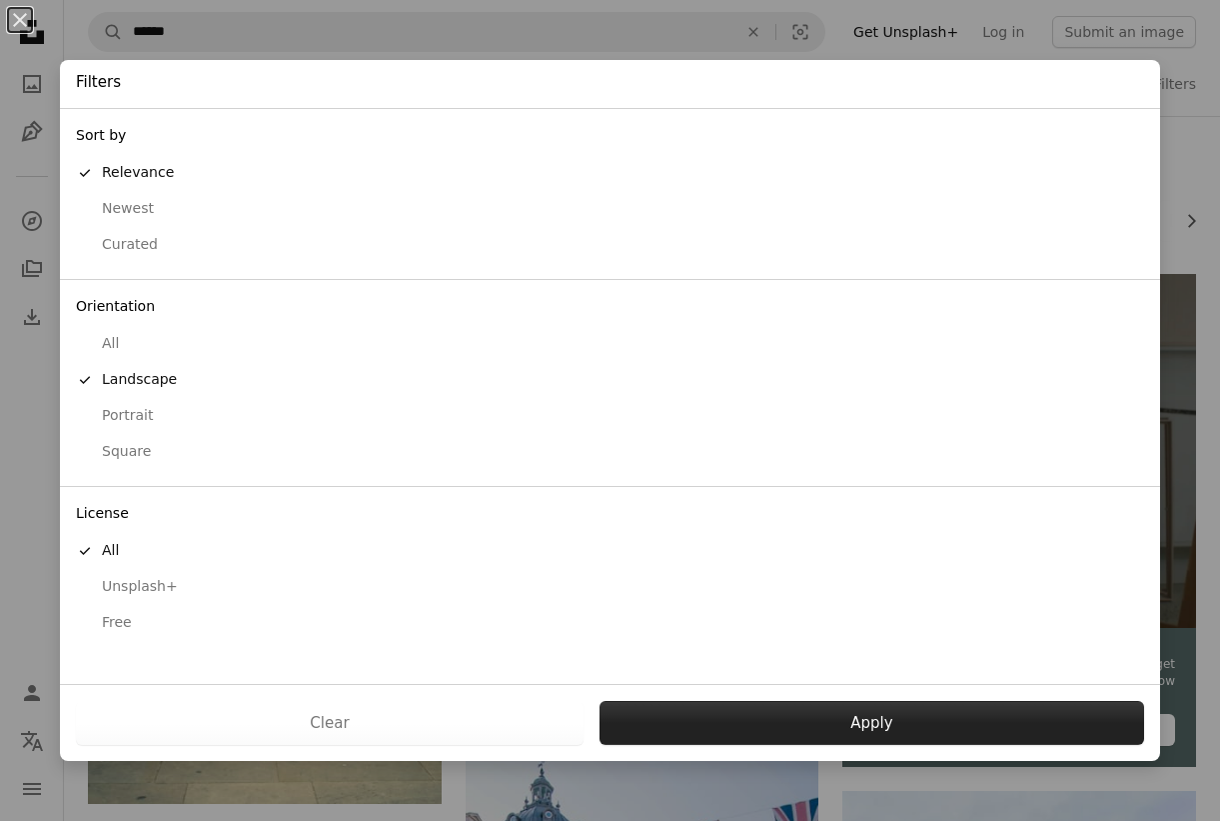
click at [836, 723] on button "Apply" at bounding box center [872, 723] width 545 height 44
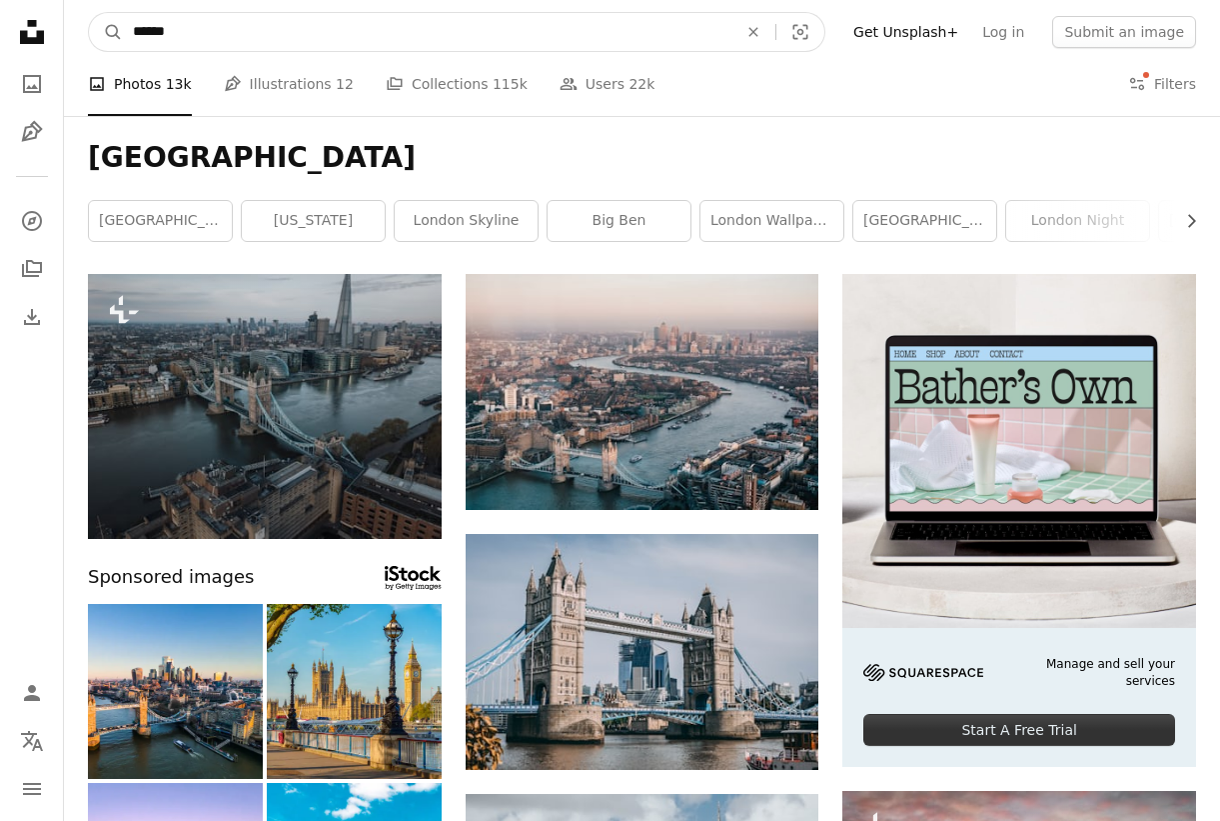
drag, startPoint x: 217, startPoint y: 36, endPoint x: 59, endPoint y: 15, distance: 159.3
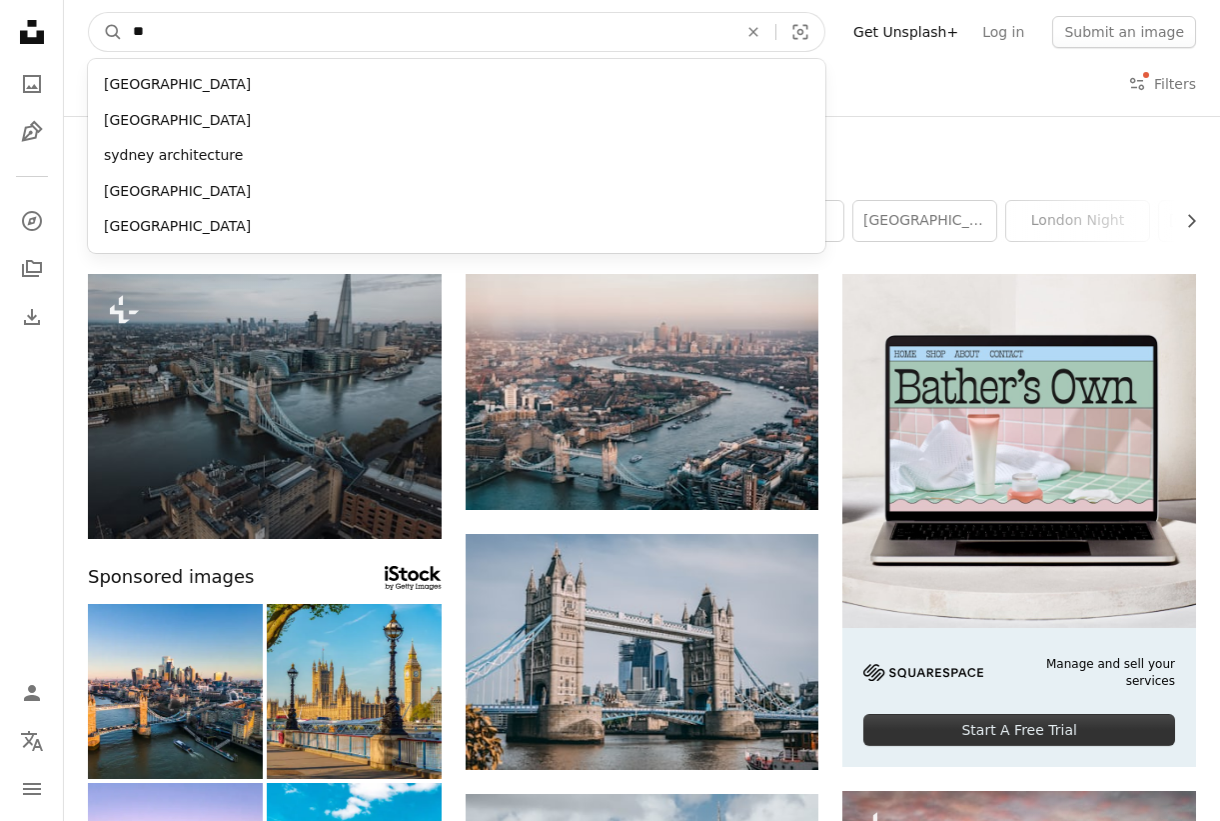
type input "*"
type input "******"
click at [89, 13] on button "A magnifying glass" at bounding box center [106, 32] width 34 height 38
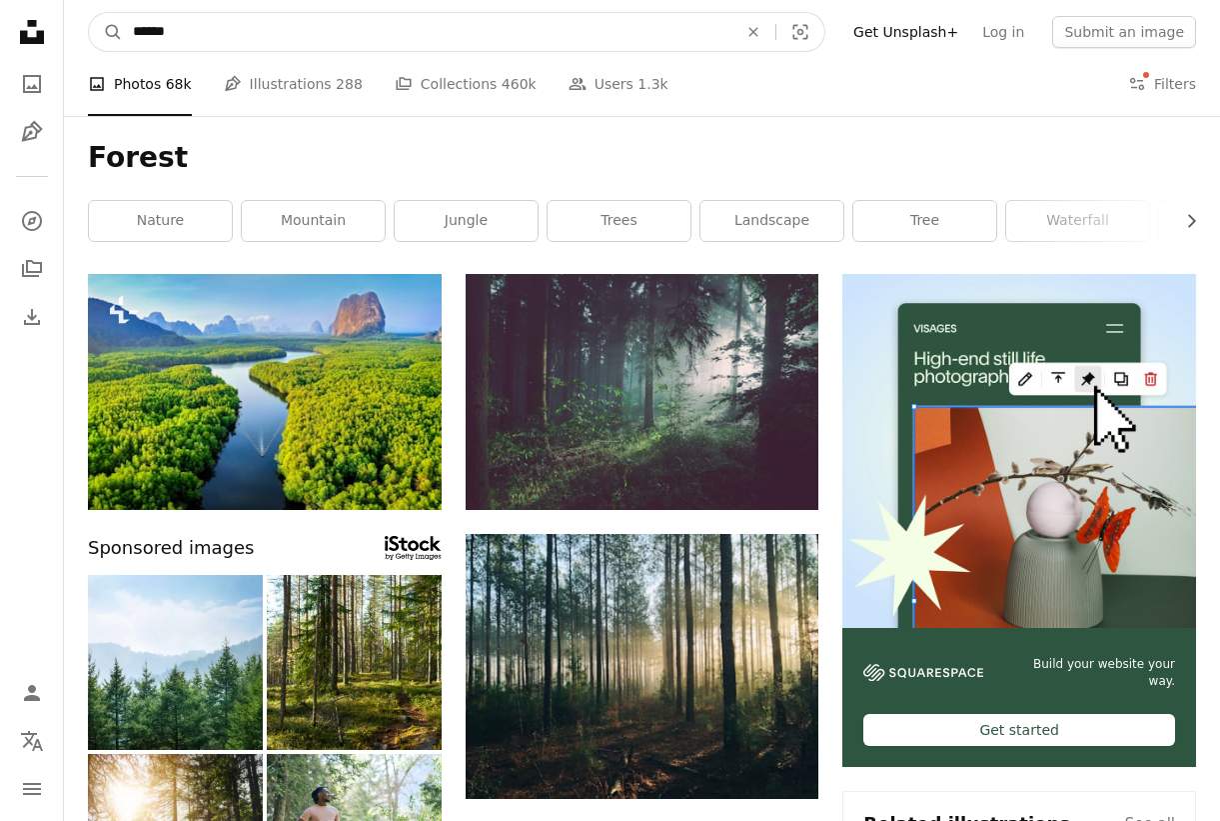
drag, startPoint x: 217, startPoint y: 33, endPoint x: 8, endPoint y: 9, distance: 210.3
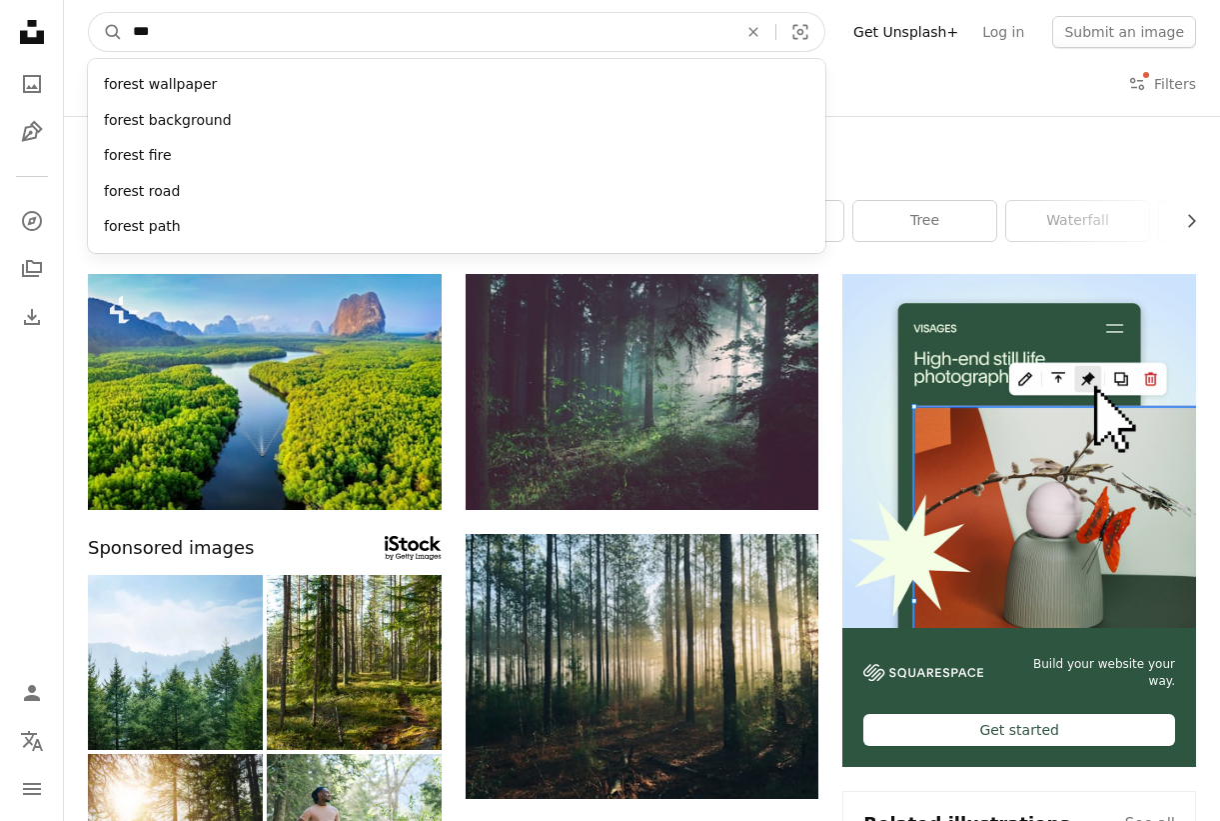
type input "****"
click button "A magnifying glass" at bounding box center [106, 32] width 34 height 38
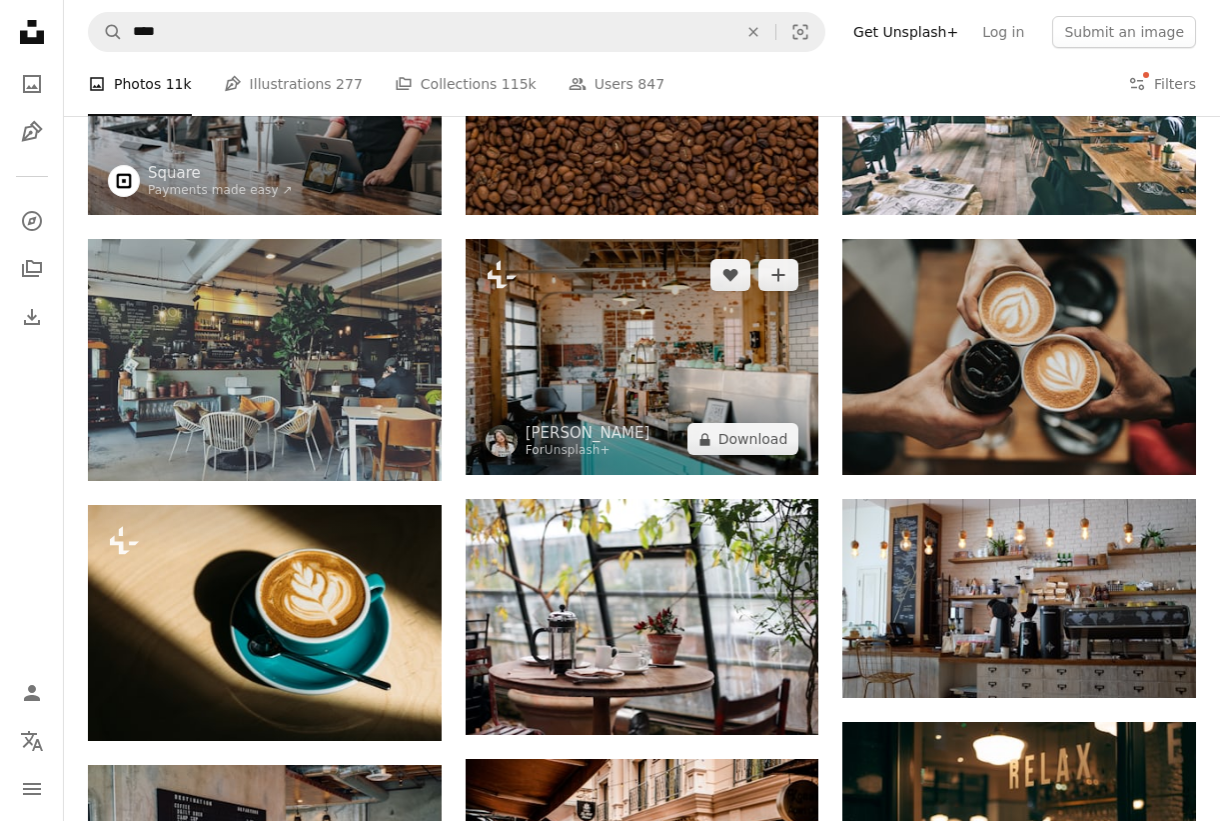
scroll to position [523, 0]
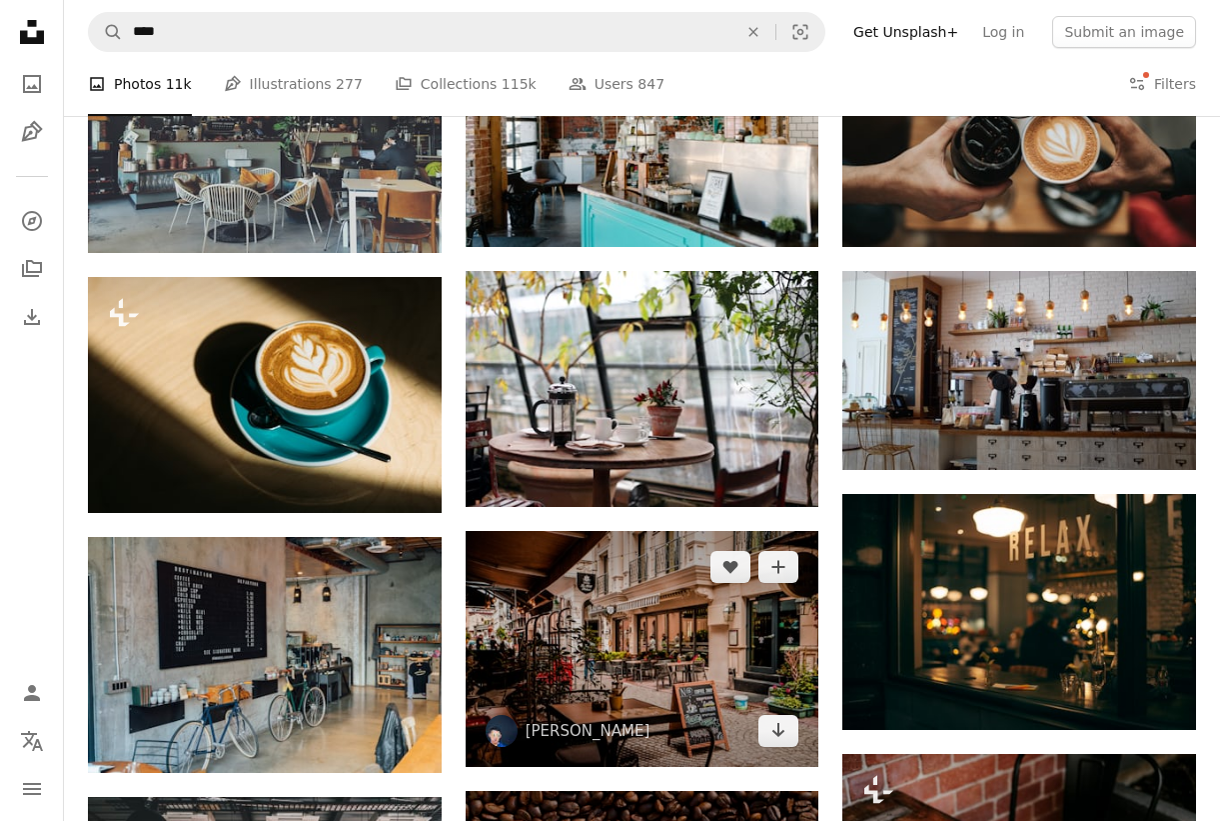
click at [722, 638] on img at bounding box center [643, 649] width 354 height 236
click at [652, 666] on img at bounding box center [643, 649] width 354 height 236
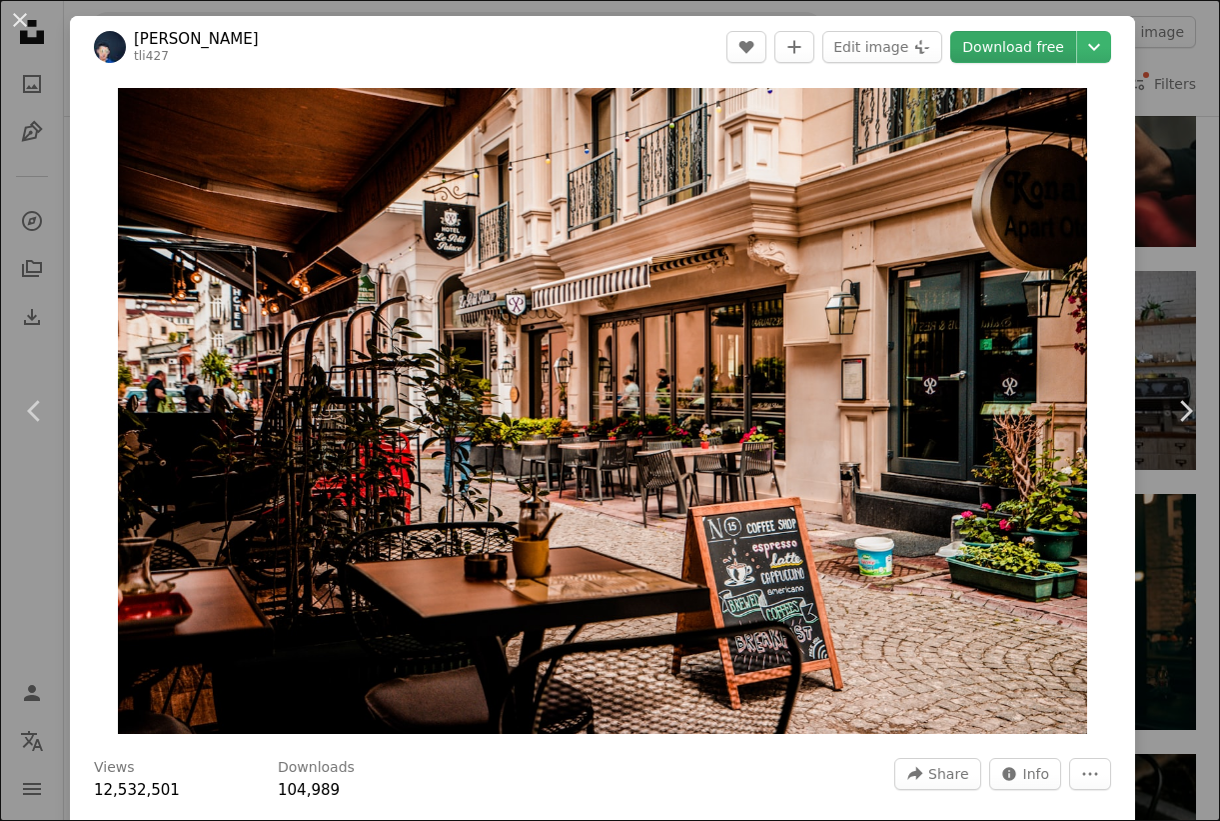
click at [1029, 47] on link "Download free" at bounding box center [1013, 47] width 126 height 32
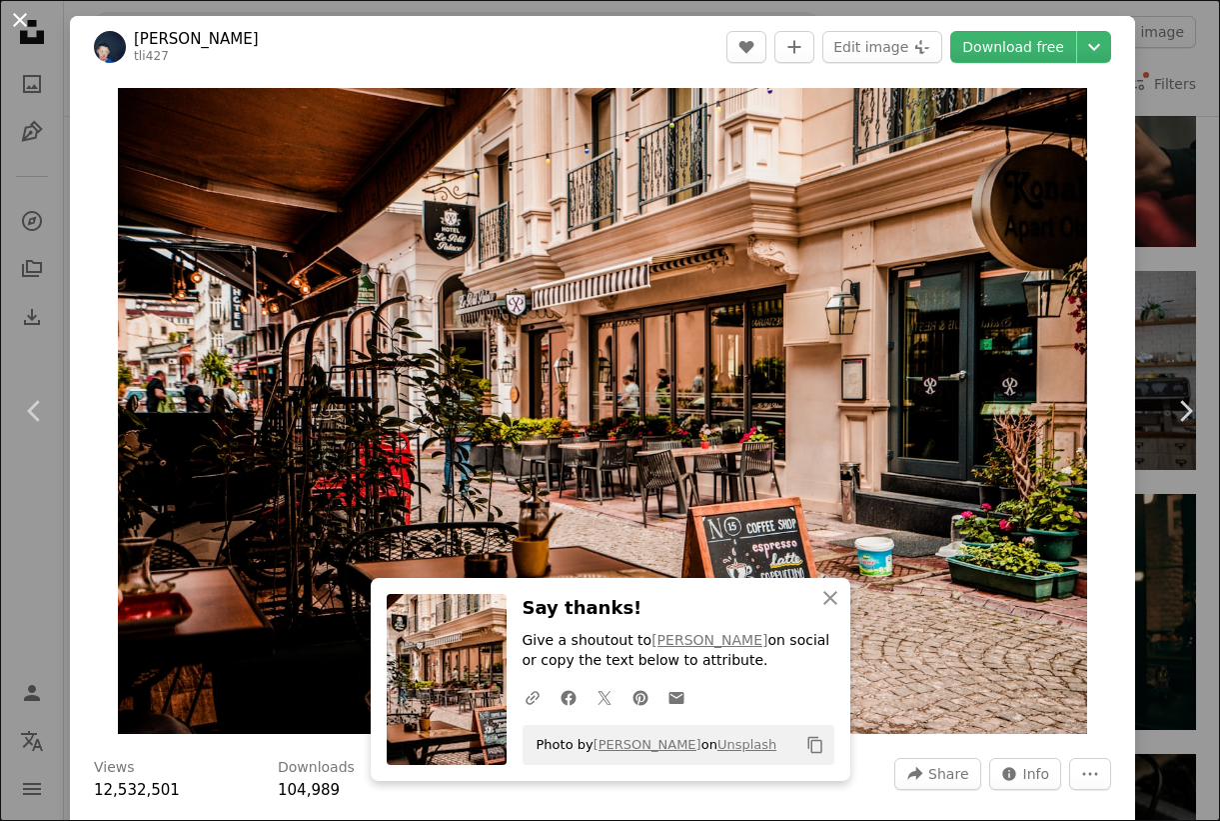
click at [23, 17] on button "An X shape" at bounding box center [20, 20] width 24 height 24
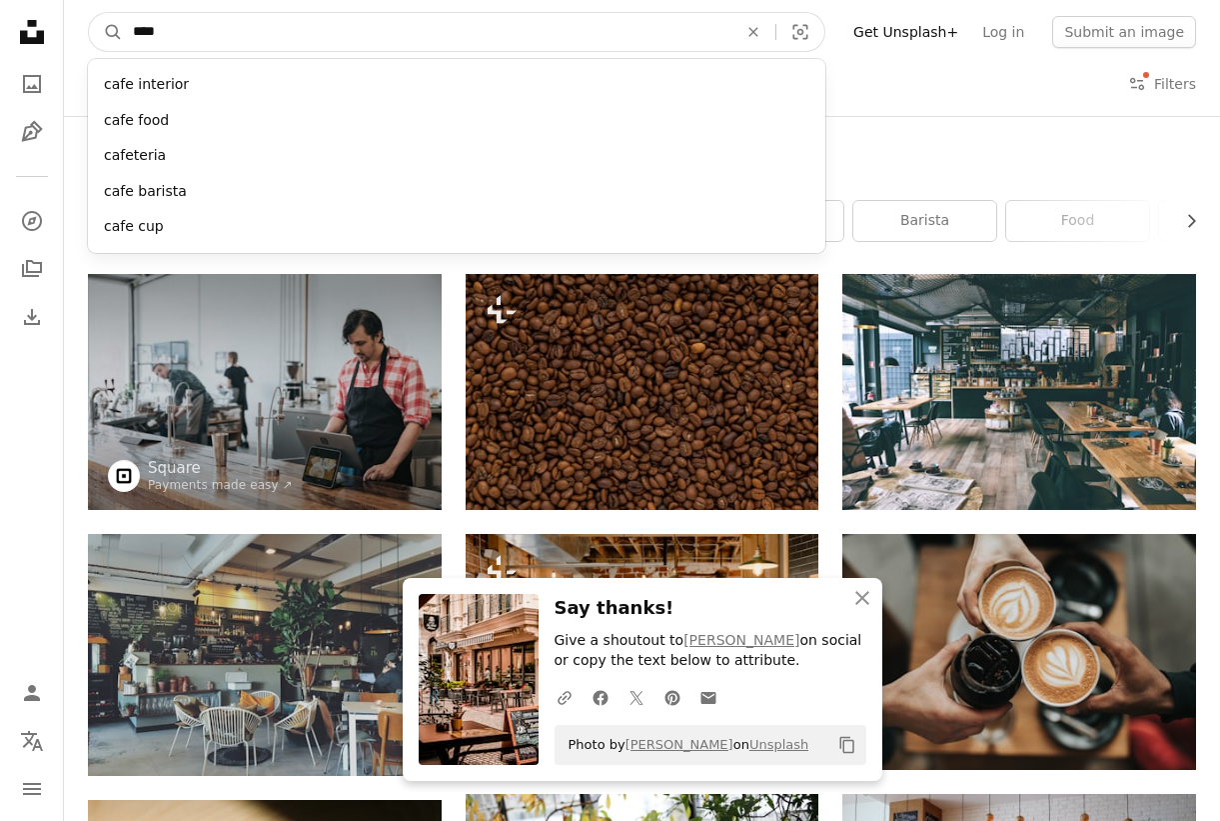
drag, startPoint x: 192, startPoint y: 20, endPoint x: 126, endPoint y: 20, distance: 66.0
click at [126, 20] on input "****" at bounding box center [427, 32] width 609 height 38
drag, startPoint x: 196, startPoint y: 25, endPoint x: 118, endPoint y: 24, distance: 78.0
click at [118, 24] on form "A magnifying glass **** cafe interior cafe food cafeteria cafe barista cafe cup…" at bounding box center [457, 32] width 738 height 40
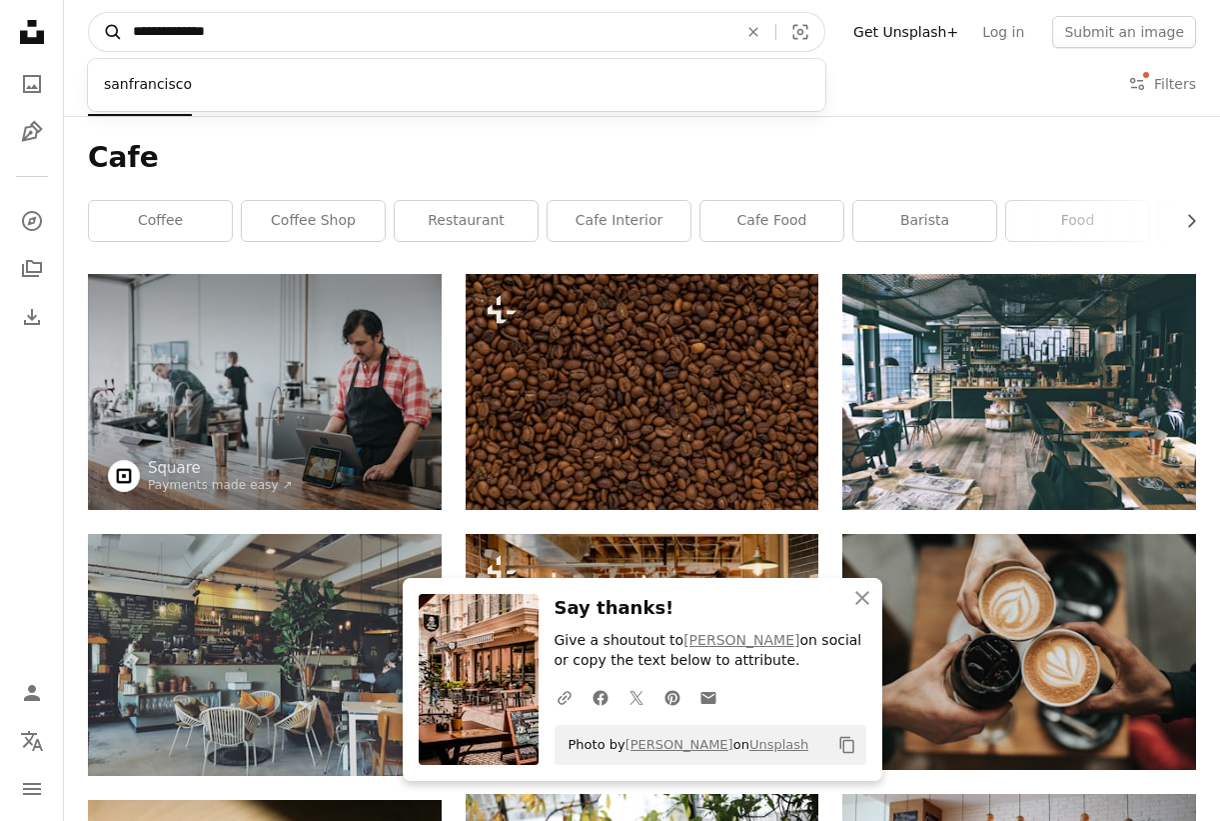
type input "**********"
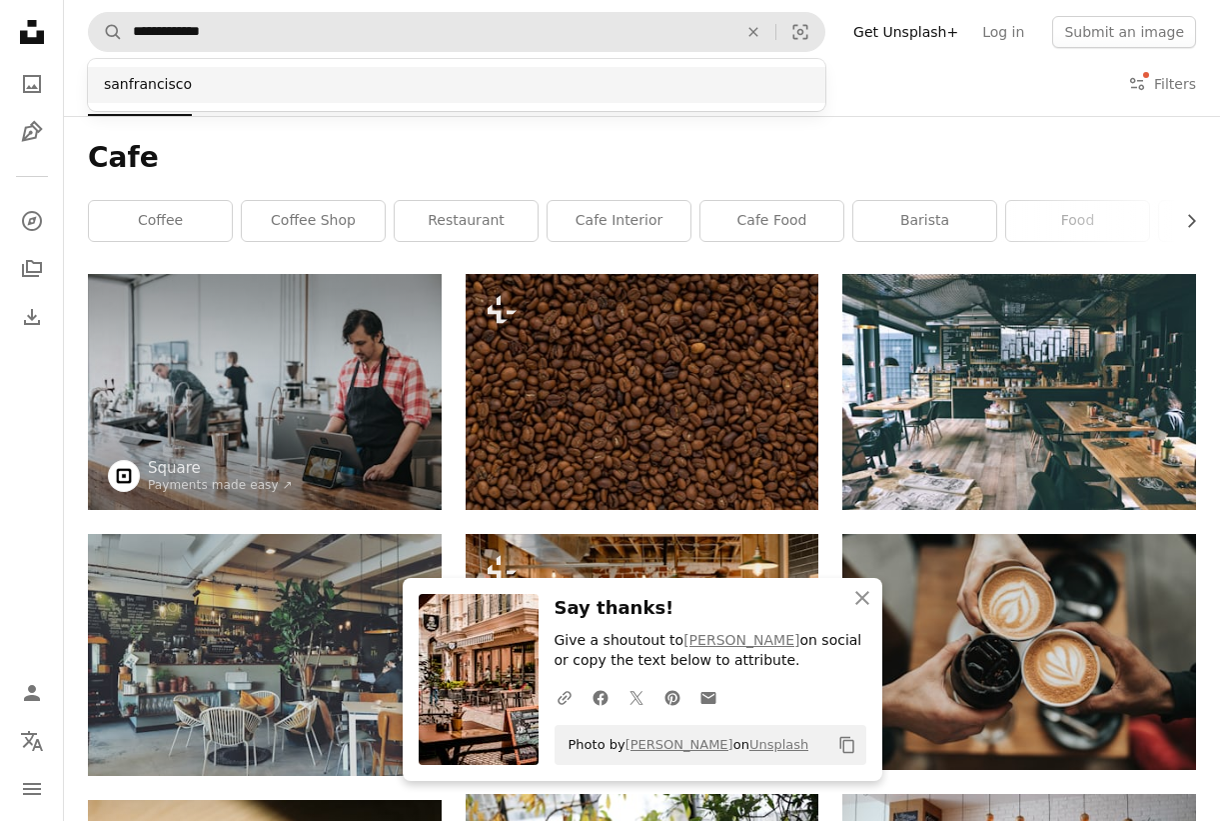
click at [113, 82] on div "sanfrancisco" at bounding box center [457, 85] width 738 height 36
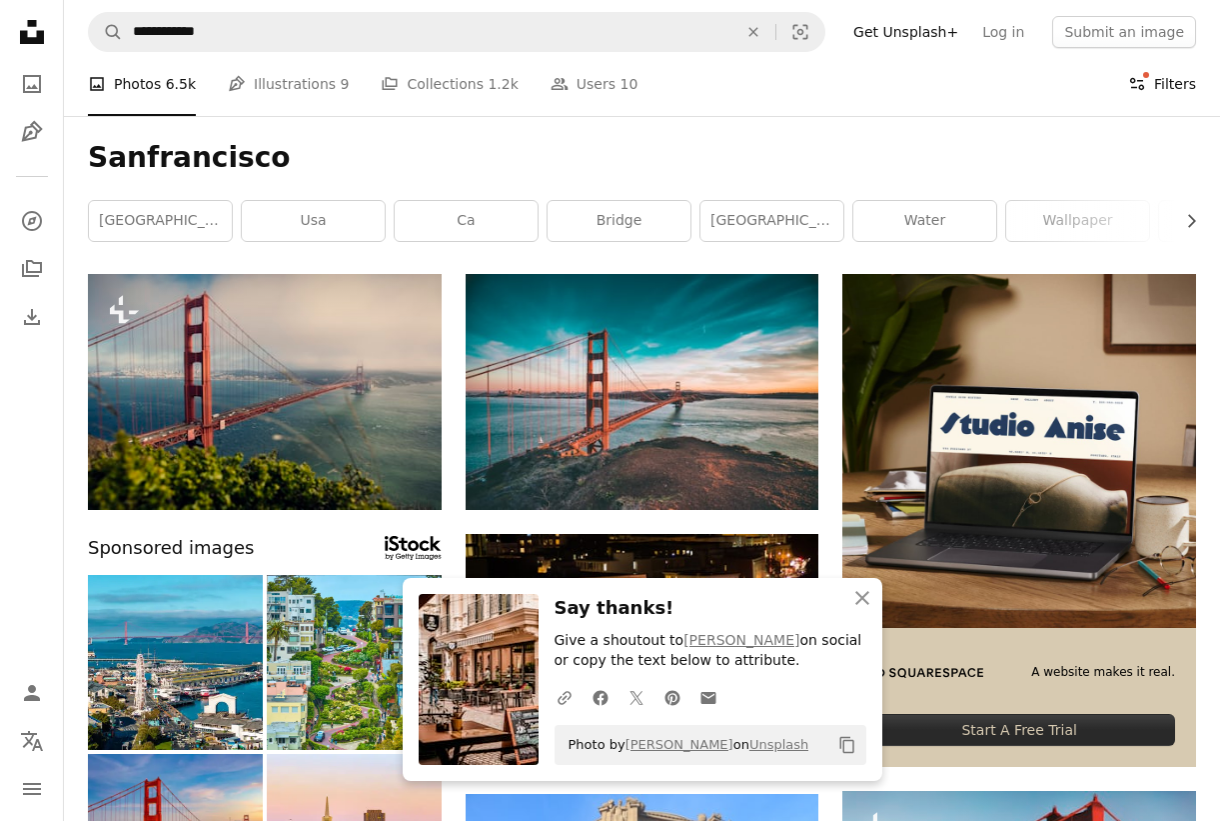
click at [1164, 90] on button "Filters Filters" at bounding box center [1162, 84] width 68 height 64
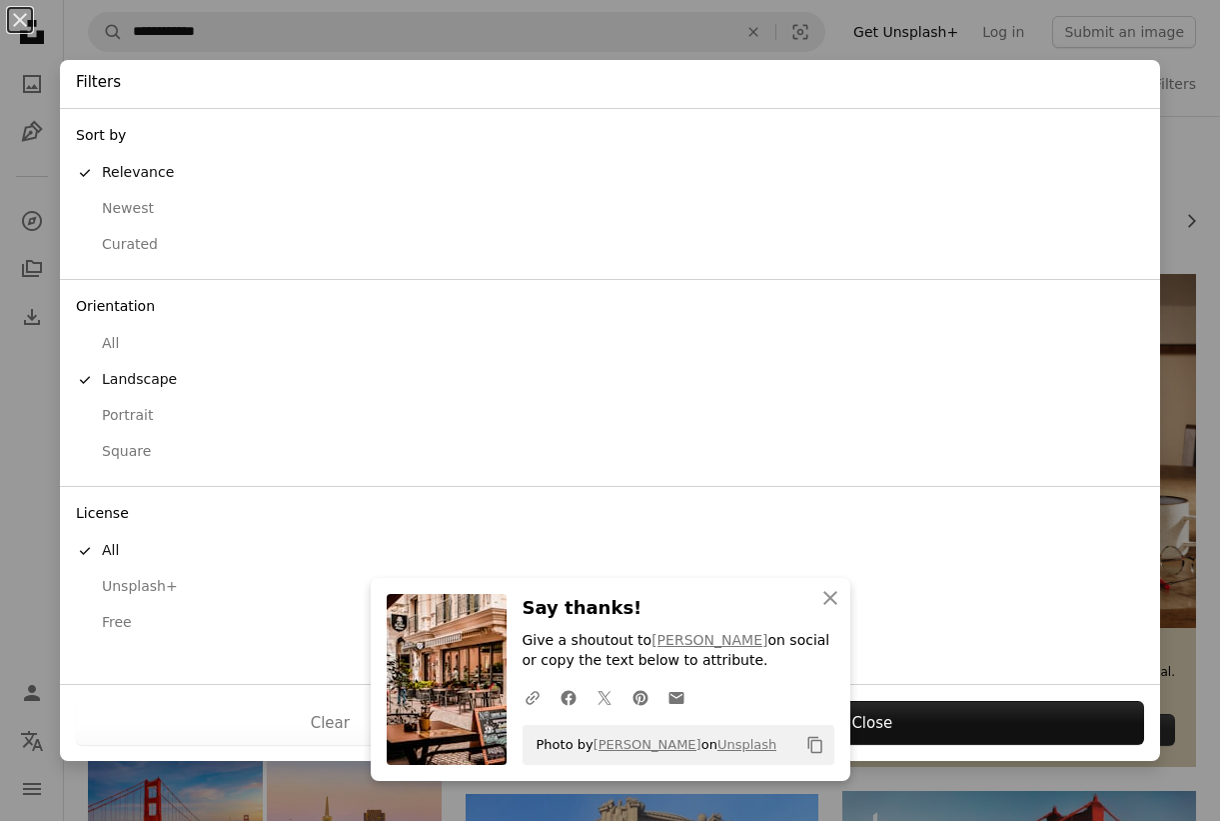
click at [137, 452] on div "Square" at bounding box center [610, 452] width 1068 height 20
click at [971, 723] on button "Apply" at bounding box center [872, 723] width 545 height 44
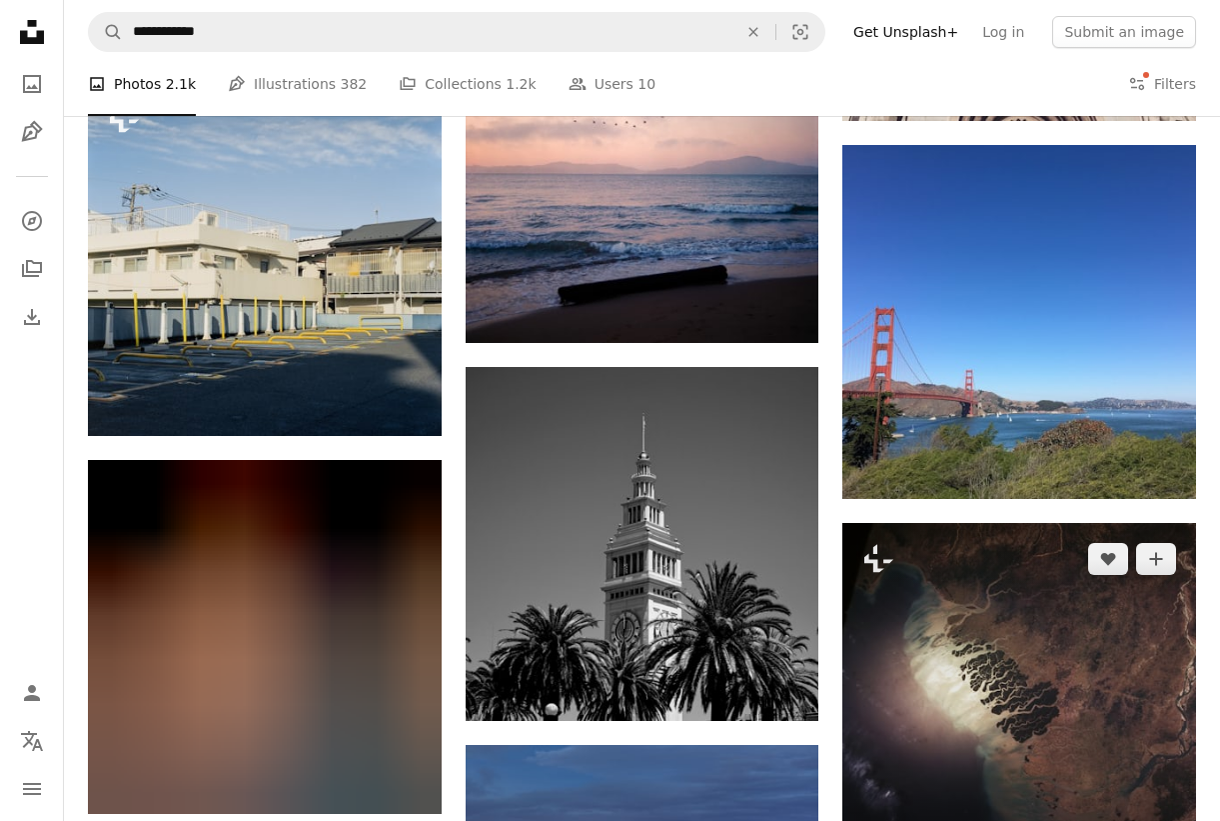
scroll to position [1537, 0]
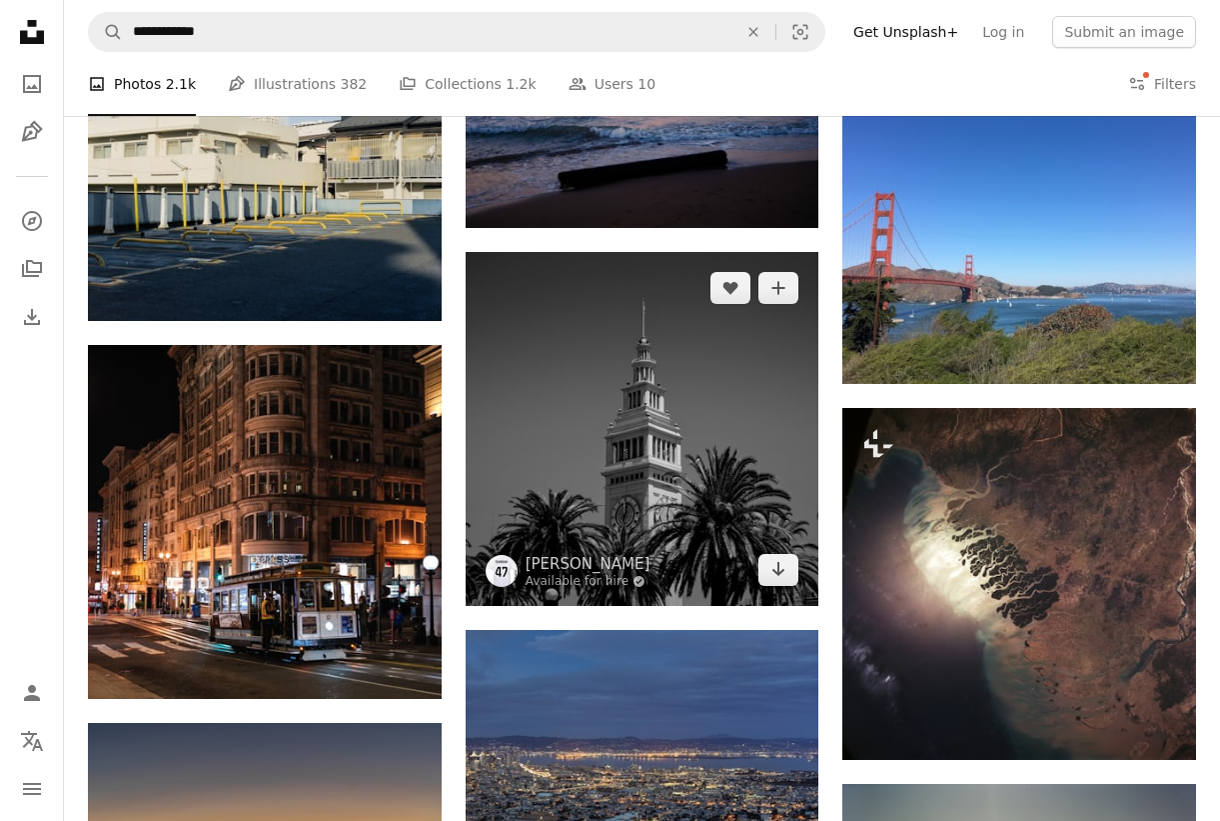
click at [734, 533] on img at bounding box center [643, 429] width 354 height 354
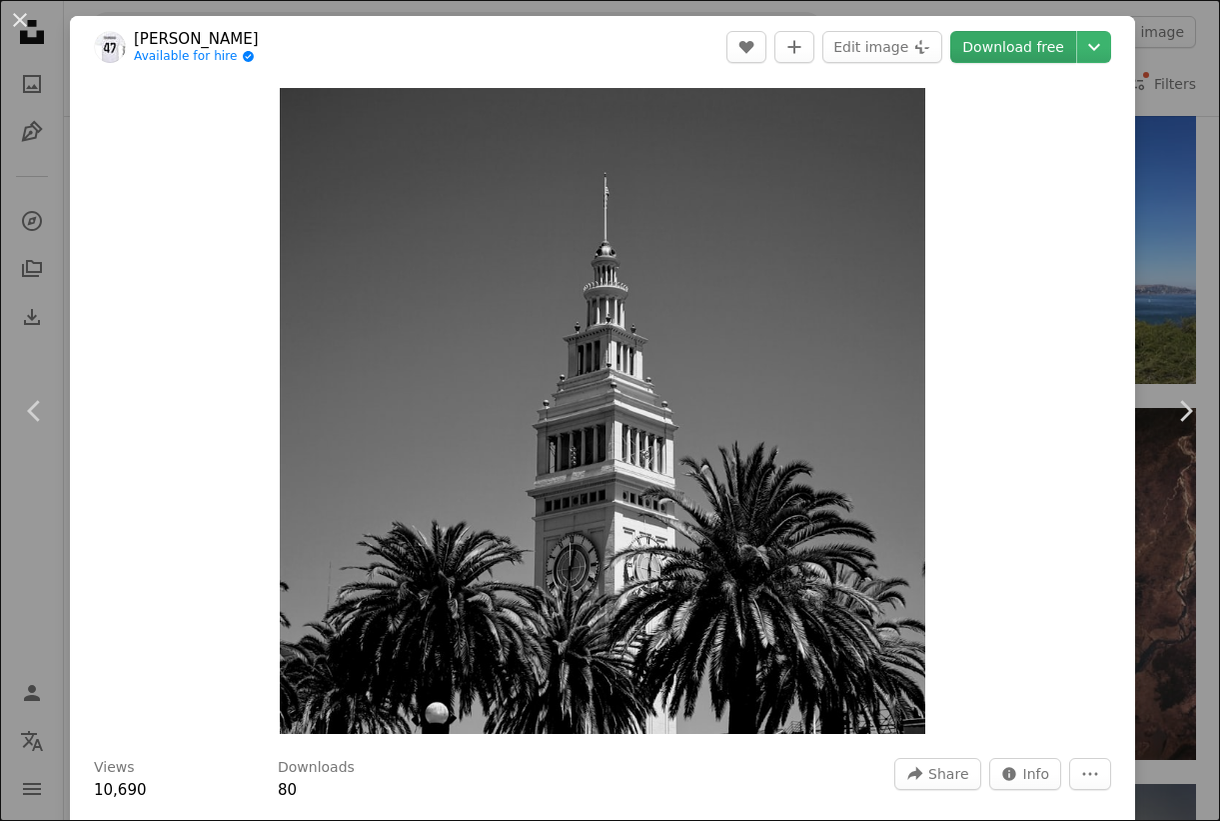
click at [1021, 41] on link "Download free" at bounding box center [1013, 47] width 126 height 32
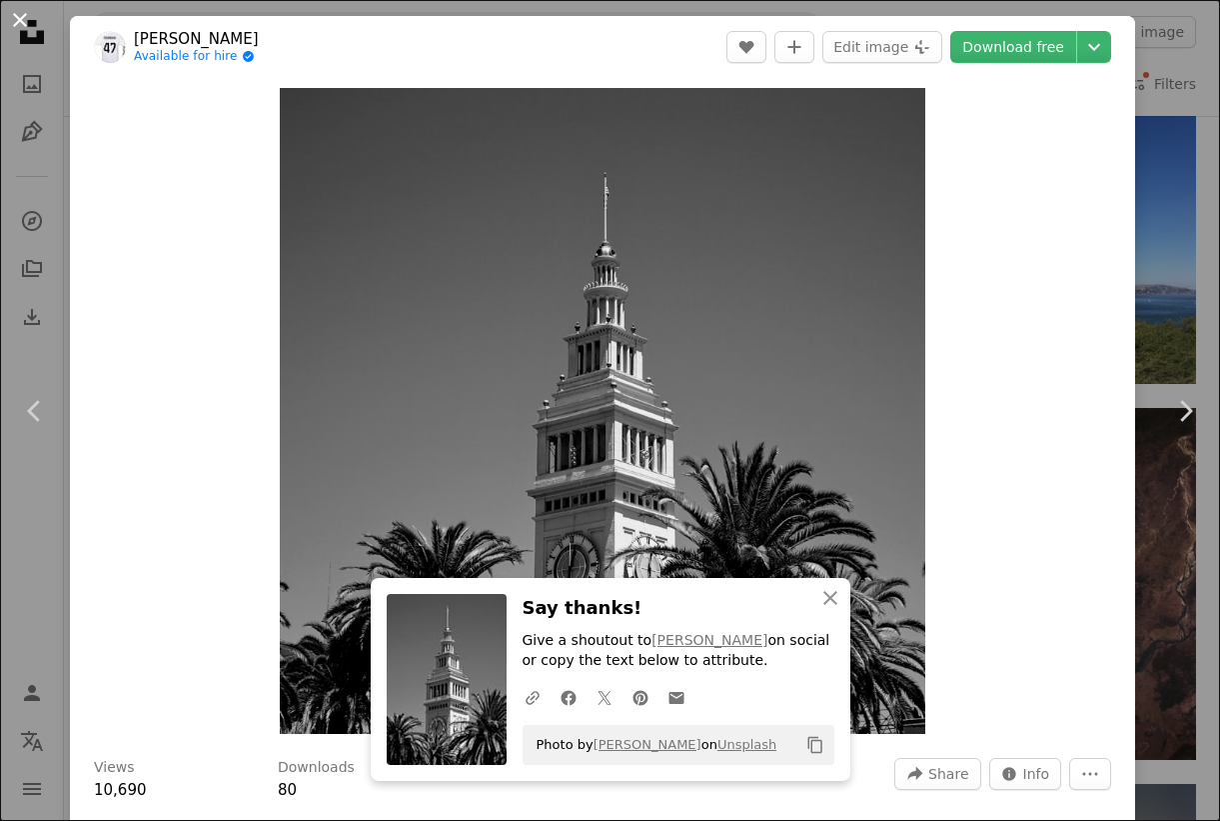
click at [11, 23] on button "An X shape" at bounding box center [20, 20] width 24 height 24
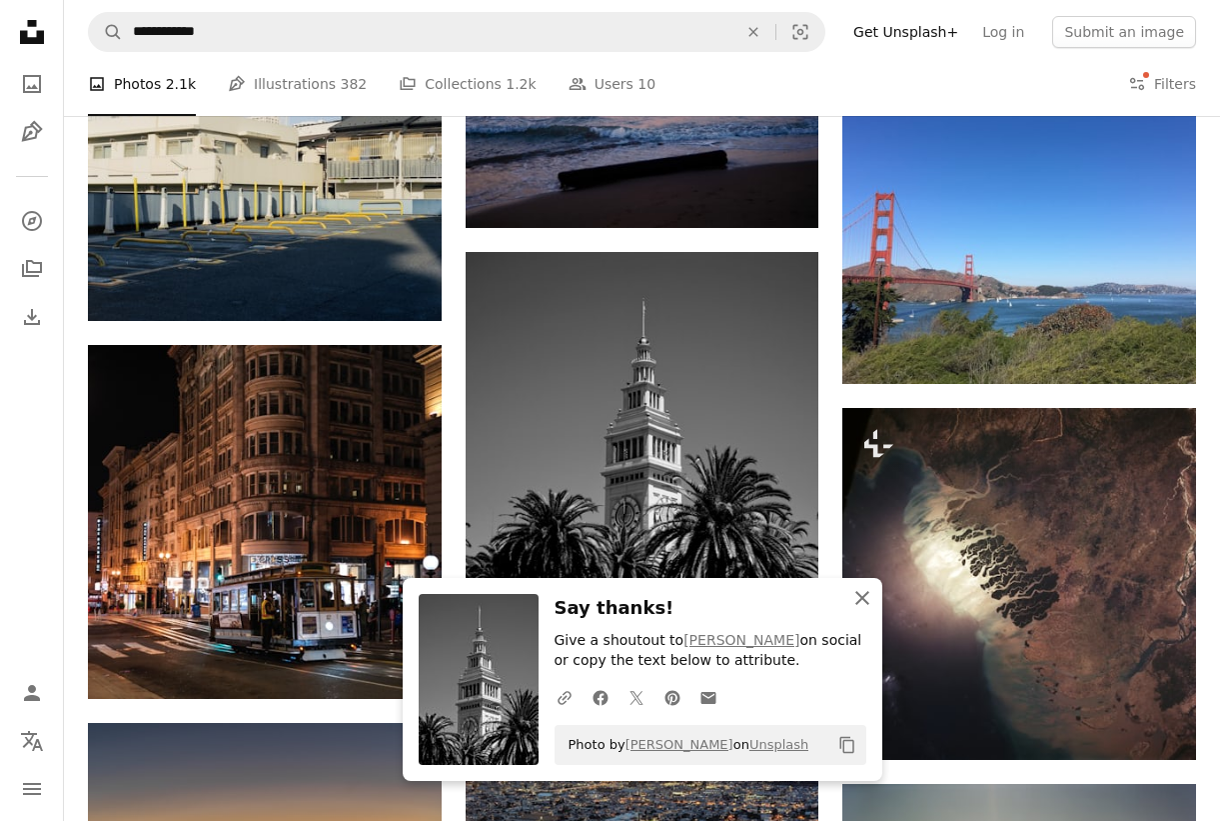
click at [857, 590] on icon "An X shape" at bounding box center [863, 598] width 24 height 24
